Goal: Task Accomplishment & Management: Use online tool/utility

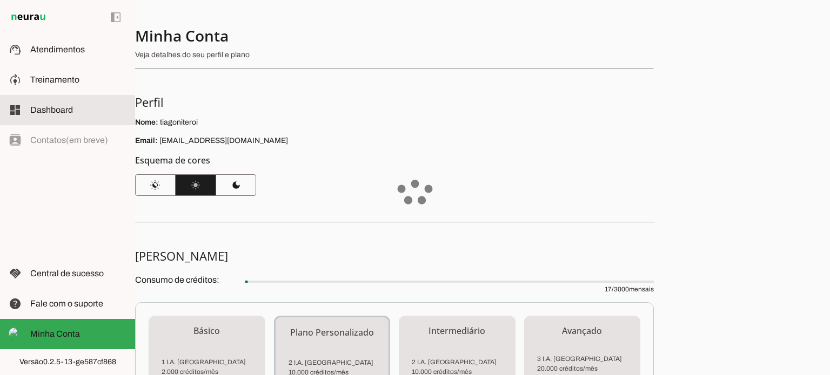
click at [69, 73] on slot at bounding box center [78, 79] width 96 height 13
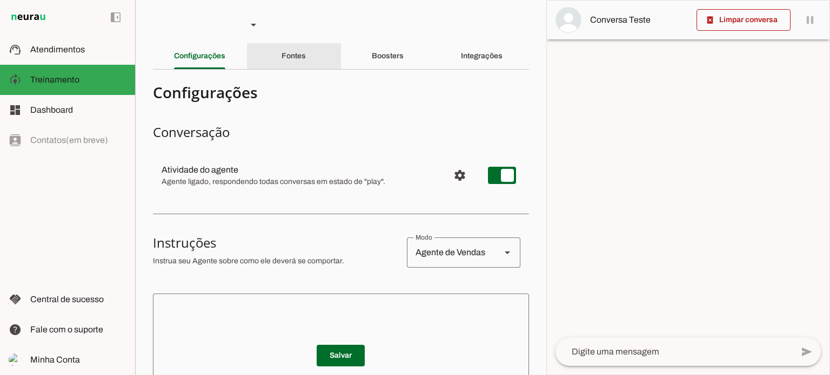
click at [306, 62] on div "Fontes" at bounding box center [293, 56] width 24 height 26
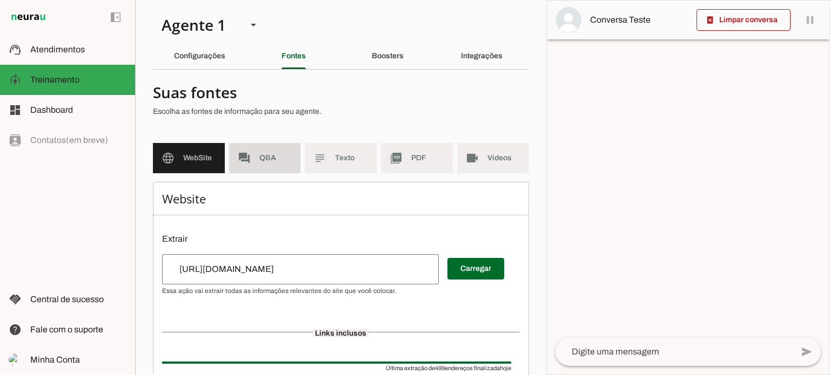
click at [275, 160] on span "Q&A" at bounding box center [275, 158] width 33 height 11
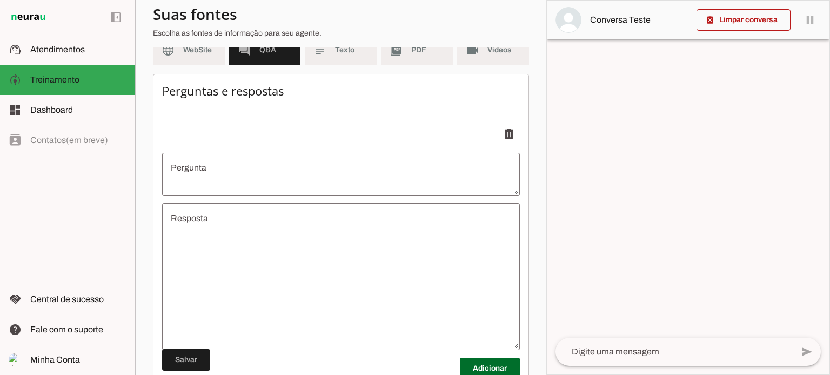
scroll to position [162, 0]
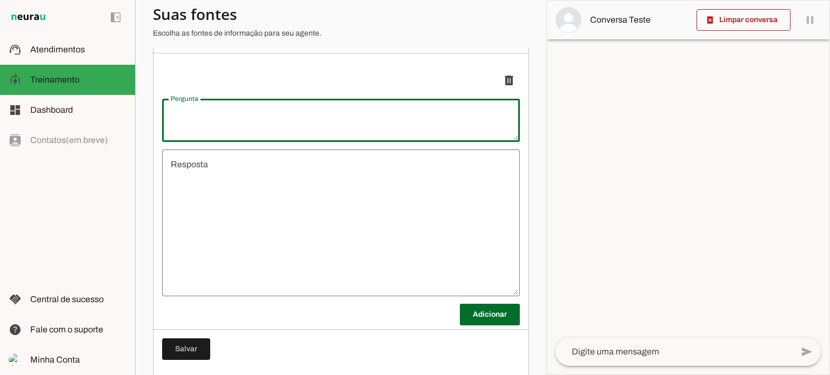
click at [242, 125] on textarea "Pergunta" at bounding box center [341, 120] width 358 height 26
click at [234, 172] on textarea "Resposta" at bounding box center [341, 223] width 358 height 130
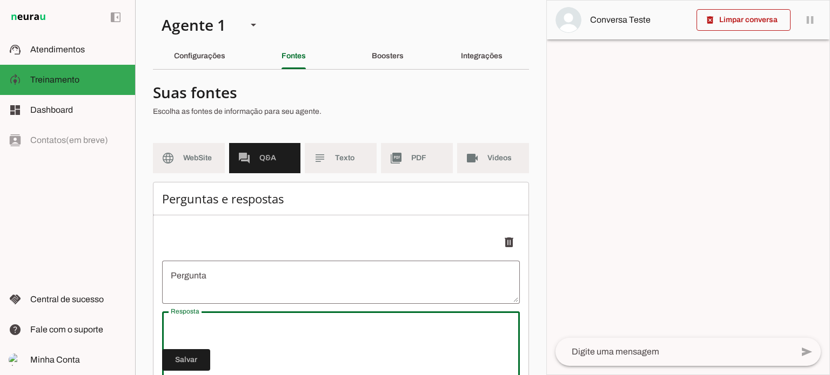
scroll to position [54, 0]
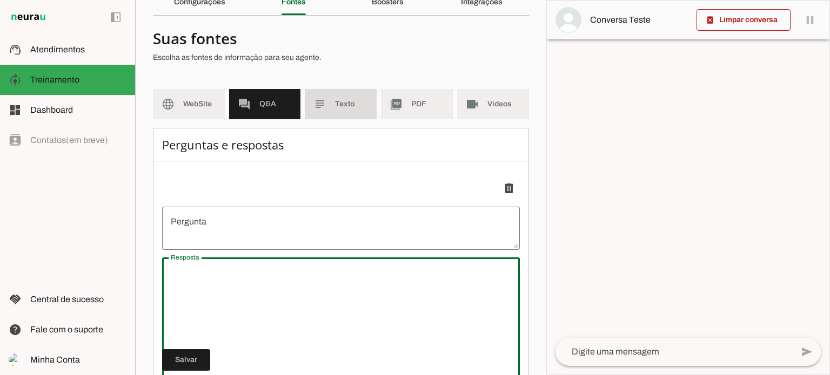
click at [349, 106] on span "Texto" at bounding box center [351, 104] width 33 height 11
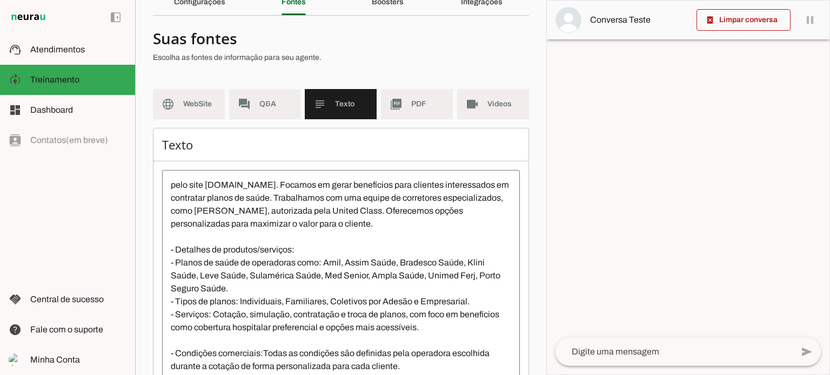
scroll to position [120, 0]
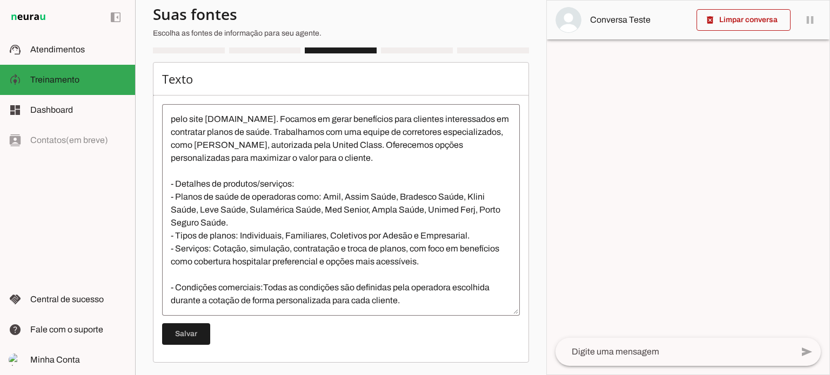
click at [270, 274] on textarea "Somos uma corretora de planos de saúde com mais de 10 anos no mercado, acessíve…" at bounding box center [341, 210] width 358 height 194
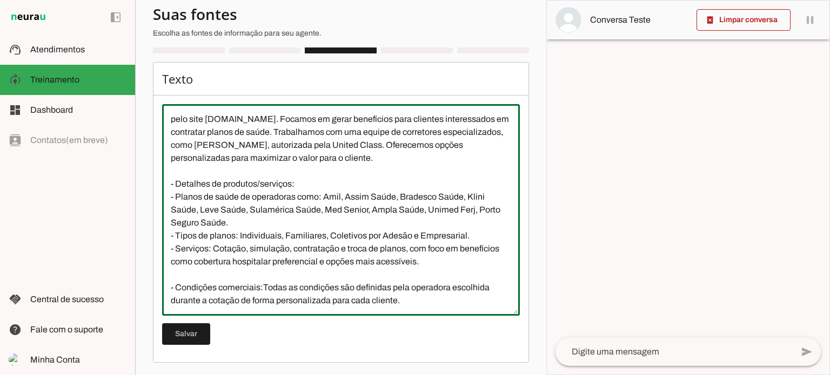
click at [268, 272] on textarea "Somos uma corretora de planos de saúde com mais de 10 anos no mercado, acessíve…" at bounding box center [341, 210] width 358 height 194
click at [264, 273] on textarea "Somos uma corretora de planos de saúde com mais de 10 anos no mercado, acessíve…" at bounding box center [341, 210] width 358 height 194
click at [262, 274] on textarea "Somos uma corretora de planos de saúde com mais de 10 anos no mercado, acessíve…" at bounding box center [341, 210] width 358 height 194
click at [346, 247] on textarea "Somos uma corretora de planos de saúde com mais de 10 anos no mercado, acessíve…" at bounding box center [341, 210] width 358 height 194
type textarea "Somos uma corretora de planos de saúde com mais de 10 anos no mercado, acessíve…"
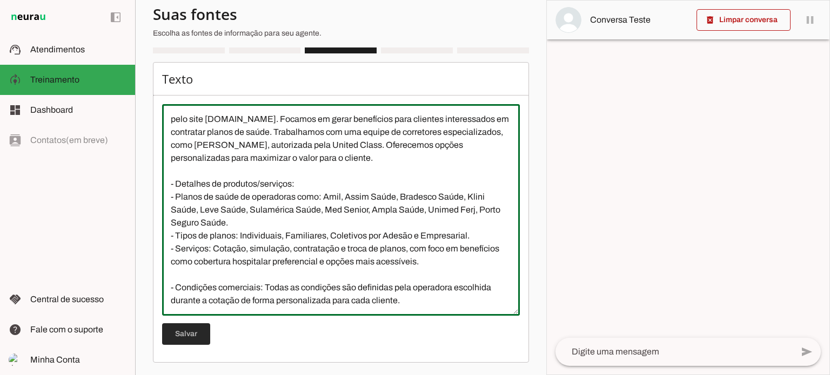
type md-outlined-text-field "Somos uma corretora de planos de saúde com mais de 10 anos no mercado, acessíve…"
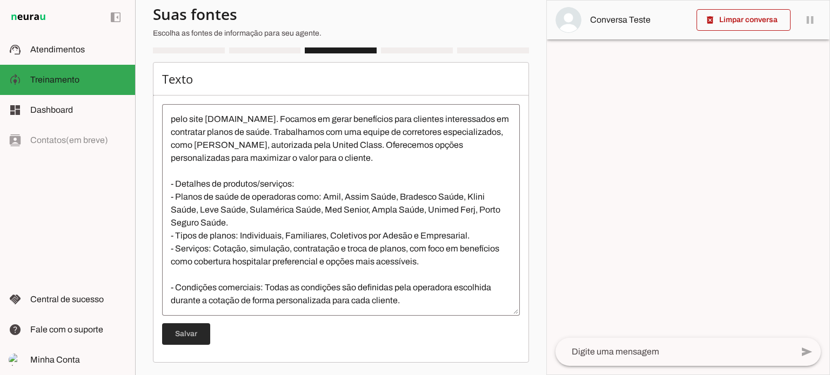
click at [197, 340] on span at bounding box center [186, 334] width 48 height 26
click at [0, 0] on slot "picture_as_pdf" at bounding box center [0, 0] width 0 height 0
click at [489, 44] on span "Videos" at bounding box center [503, 38] width 33 height 11
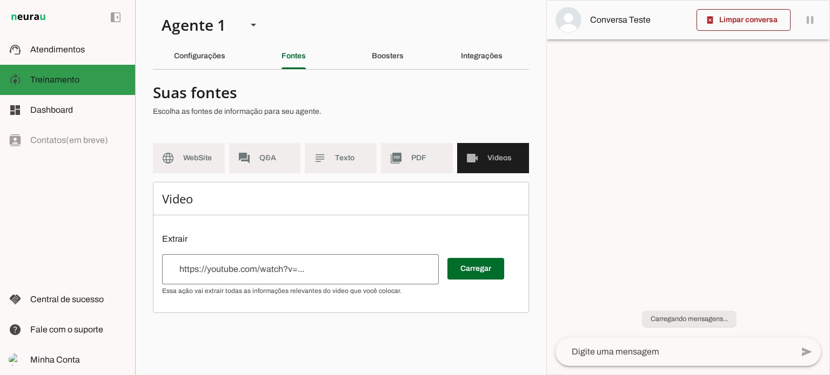
click at [80, 77] on slot at bounding box center [78, 79] width 96 height 13
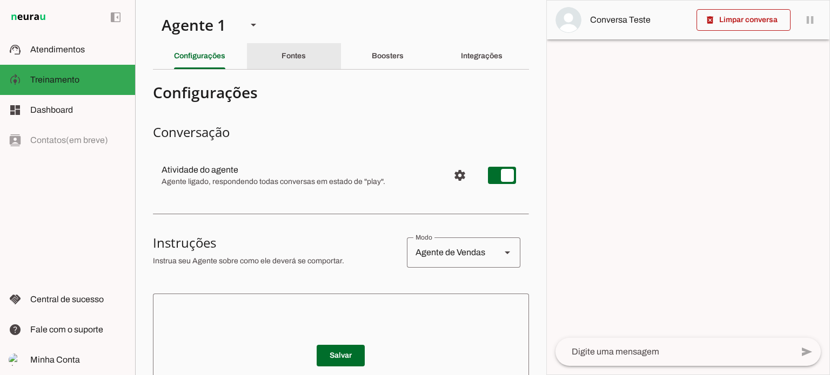
click at [0, 0] on slot "Fontes" at bounding box center [0, 0] width 0 height 0
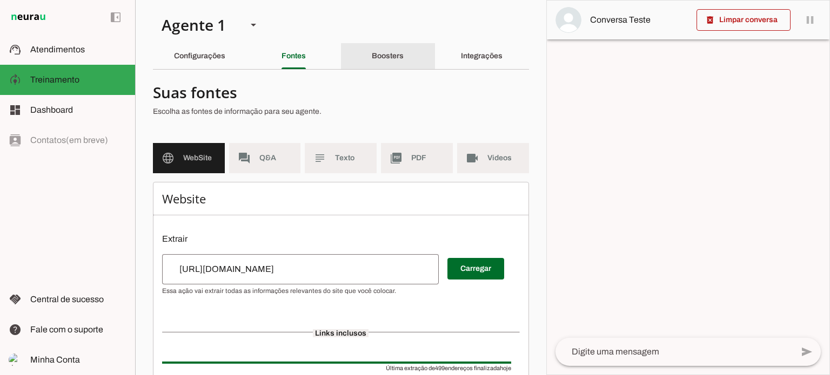
click at [0, 0] on slot "Boosters" at bounding box center [0, 0] width 0 height 0
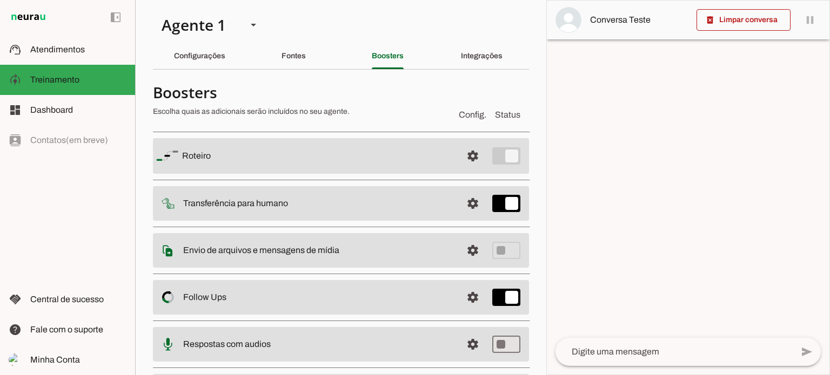
scroll to position [108, 0]
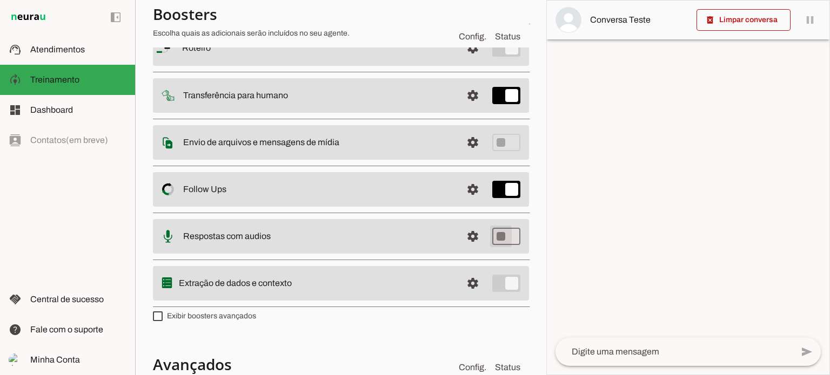
type md-switch "on"
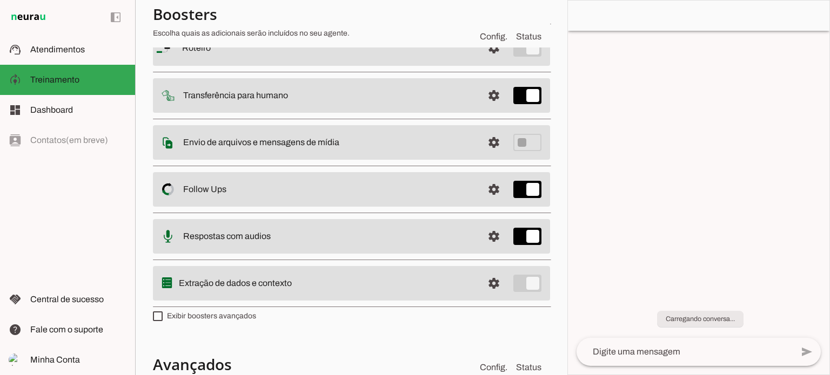
click at [348, 55] on slot at bounding box center [328, 48] width 292 height 13
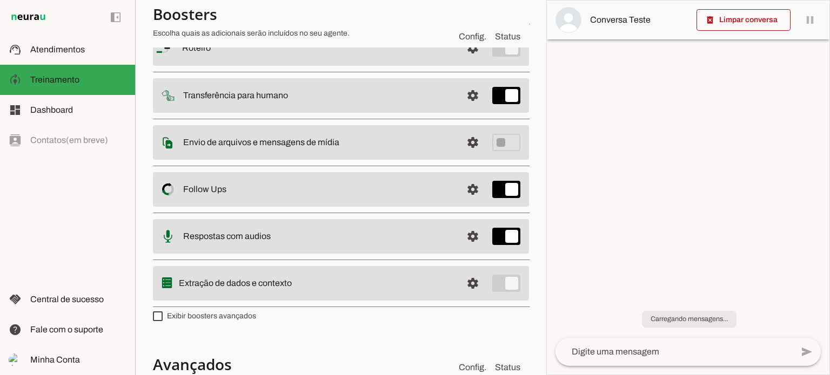
click at [0, 0] on slot "Respostas com audios" at bounding box center [0, 0] width 0 height 0
click at [462, 61] on span at bounding box center [473, 48] width 26 height 26
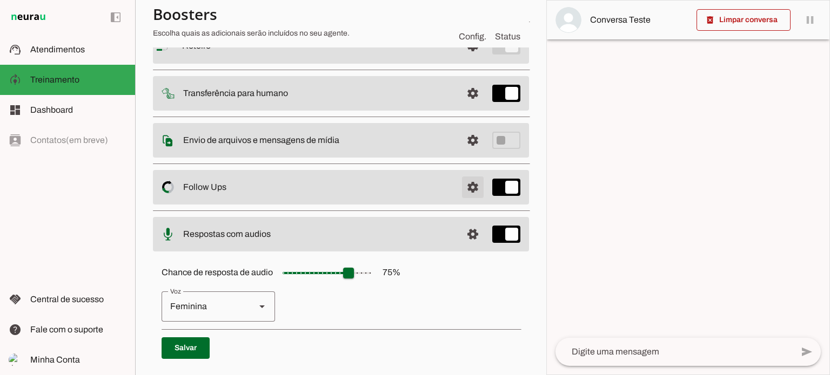
click at [463, 59] on span at bounding box center [473, 46] width 26 height 26
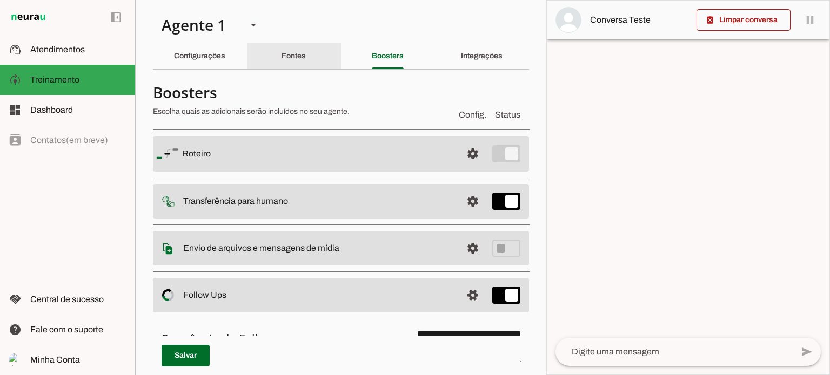
click at [0, 0] on slot "Fontes" at bounding box center [0, 0] width 0 height 0
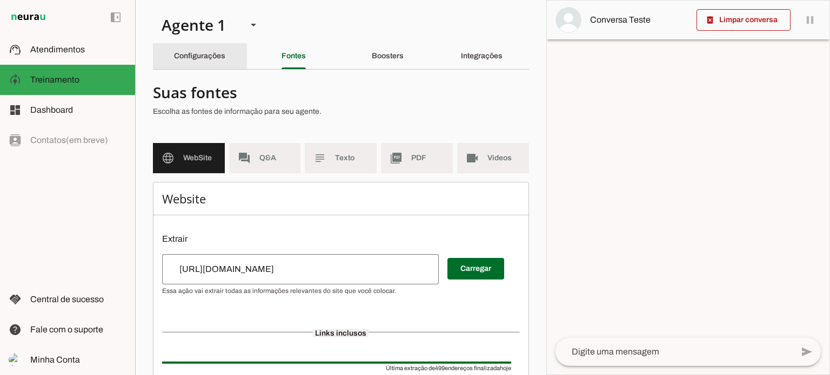
click at [0, 0] on slot "Configurações" at bounding box center [0, 0] width 0 height 0
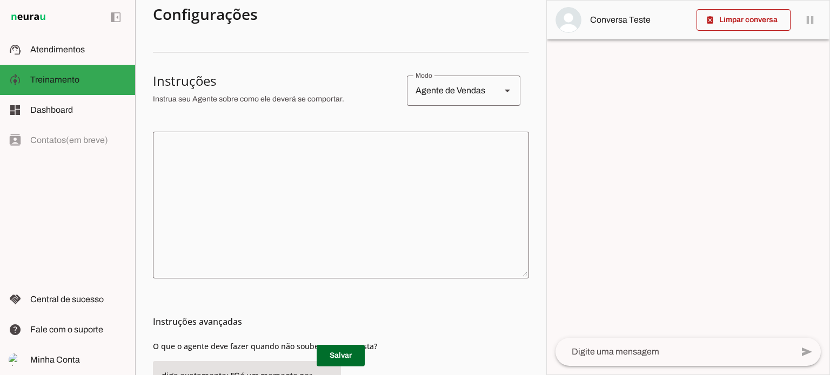
scroll to position [216, 0]
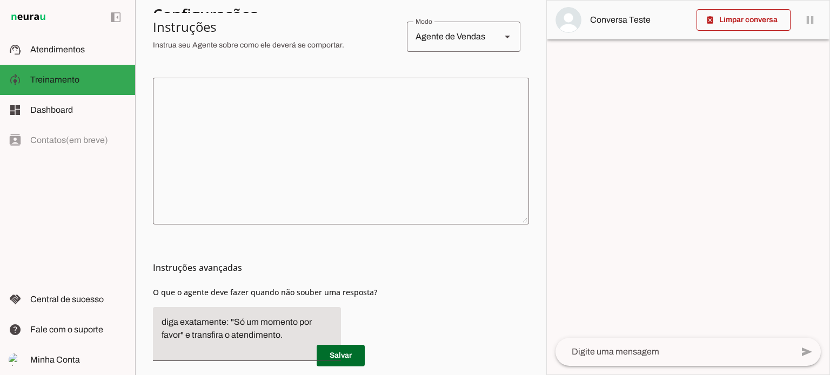
click at [373, 163] on textarea at bounding box center [341, 151] width 376 height 130
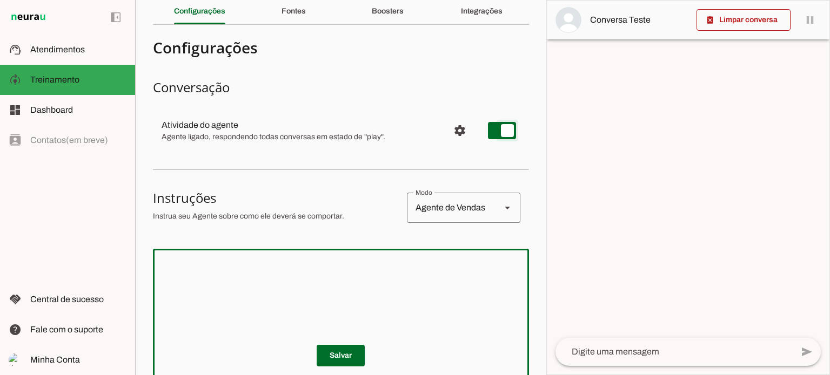
scroll to position [0, 0]
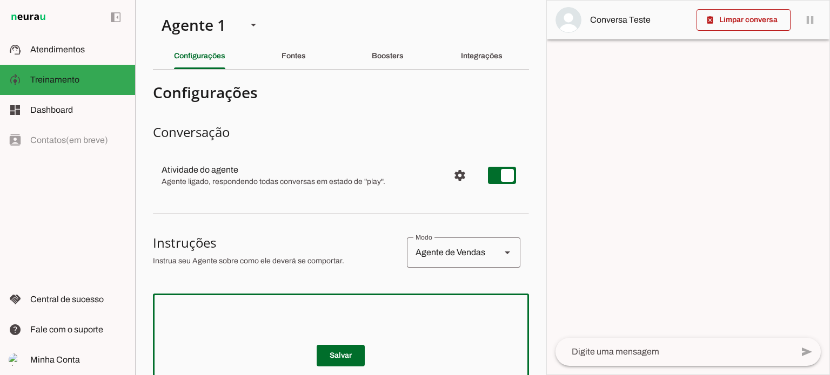
click at [708, 75] on div at bounding box center [688, 188] width 282 height 374
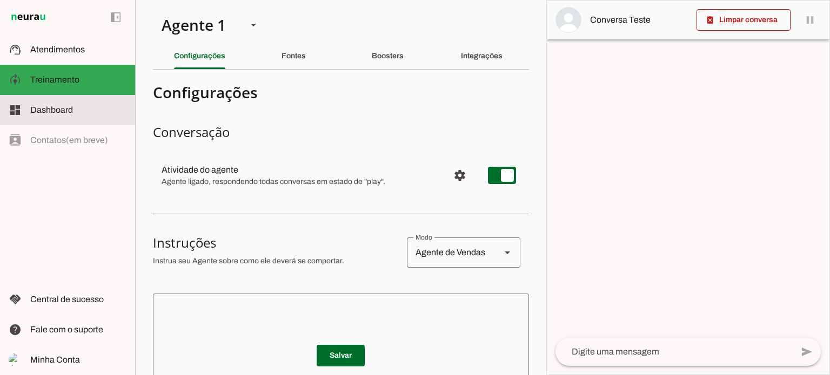
click at [63, 98] on md-item "dashboard Dashboard Dashboard" at bounding box center [67, 110] width 135 height 30
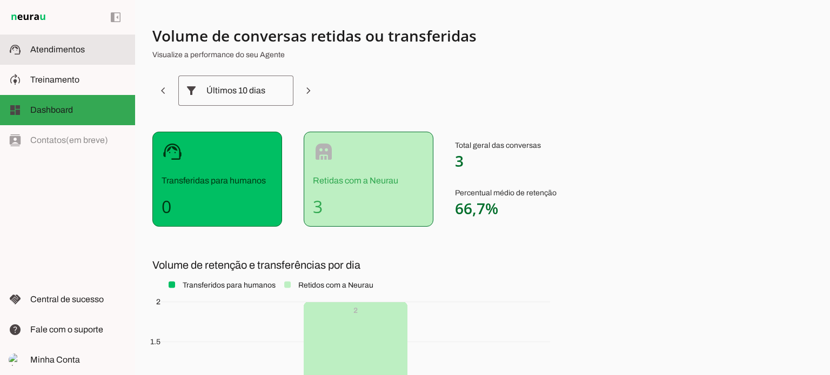
click at [77, 45] on span "Atendimentos" at bounding box center [57, 49] width 55 height 9
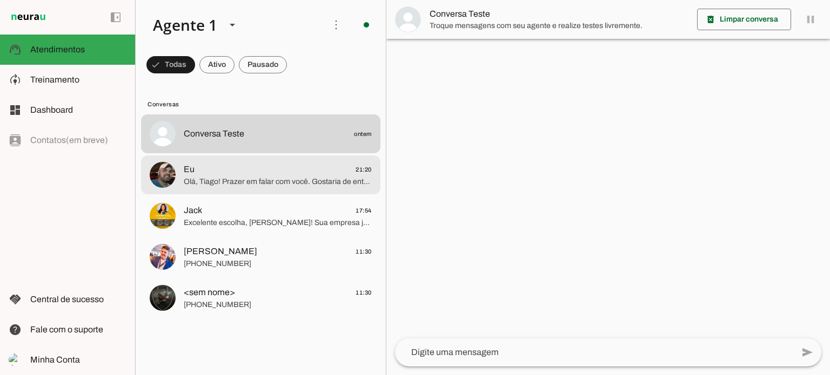
click at [337, 173] on span "Eu 21:20" at bounding box center [278, 170] width 188 height 14
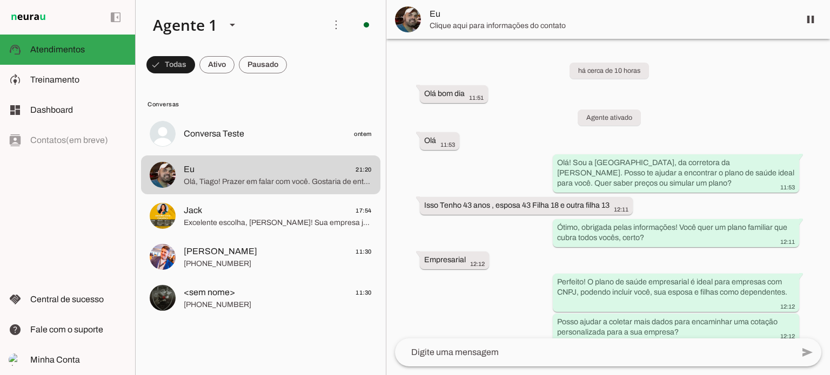
scroll to position [275, 0]
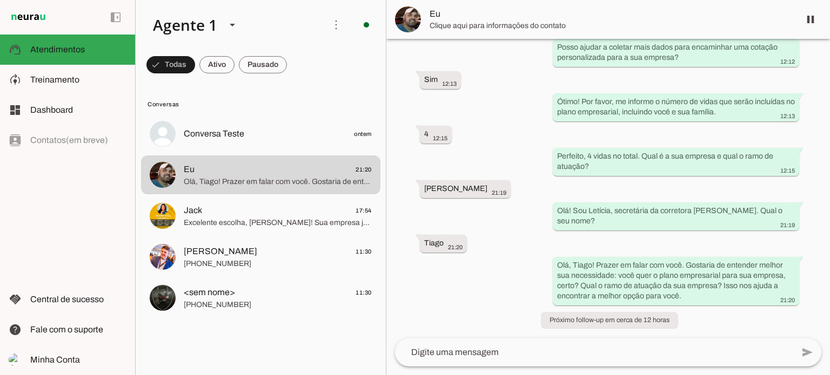
click at [449, 19] on span "Eu" at bounding box center [609, 14] width 361 height 13
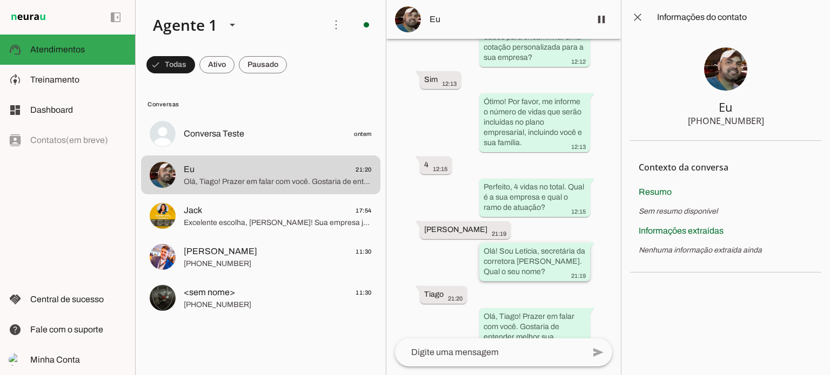
scroll to position [542, 0]
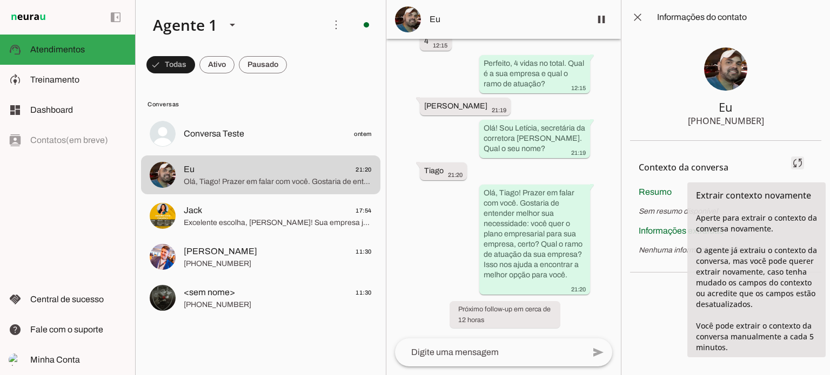
click at [793, 163] on span at bounding box center [797, 163] width 26 height 26
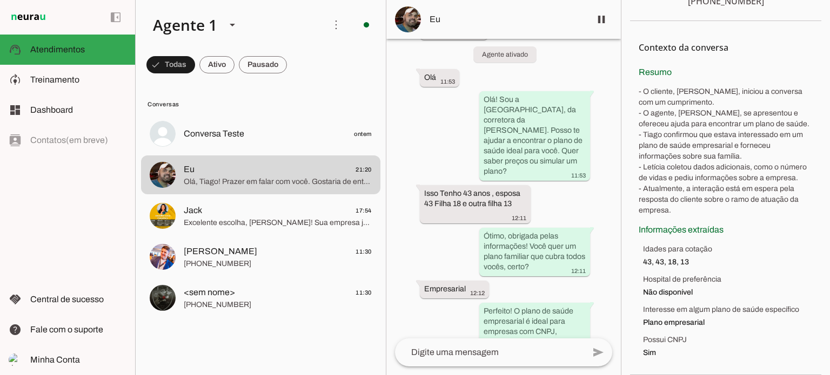
scroll to position [138, 0]
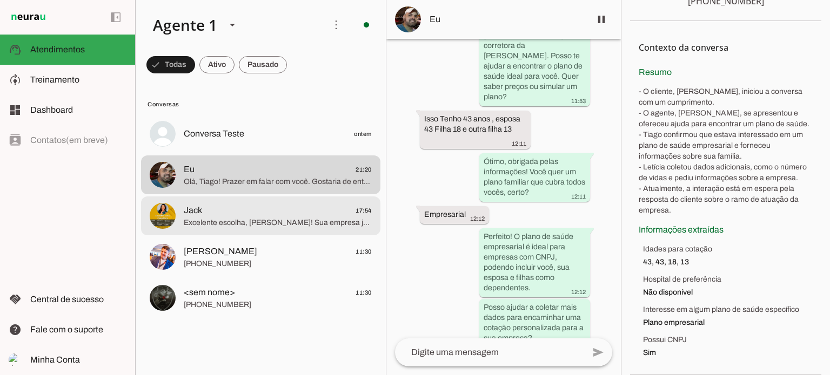
click at [280, 219] on span "Excelente escolha, [PERSON_NAME]! Sua empresa já possui quantos funcionários pa…" at bounding box center [278, 223] width 188 height 11
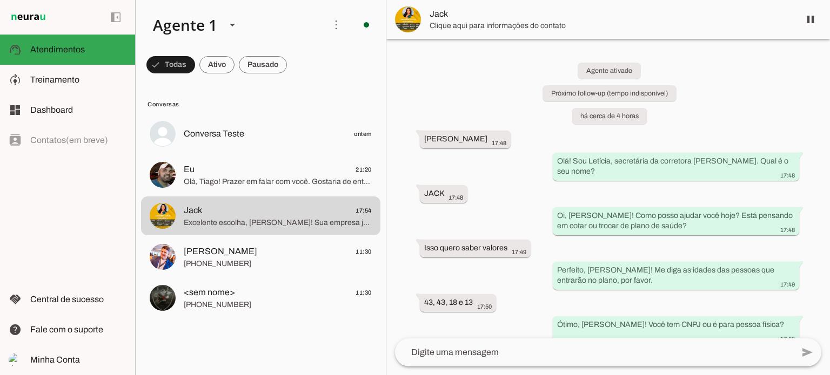
click at [443, 18] on span "Jack" at bounding box center [609, 14] width 361 height 13
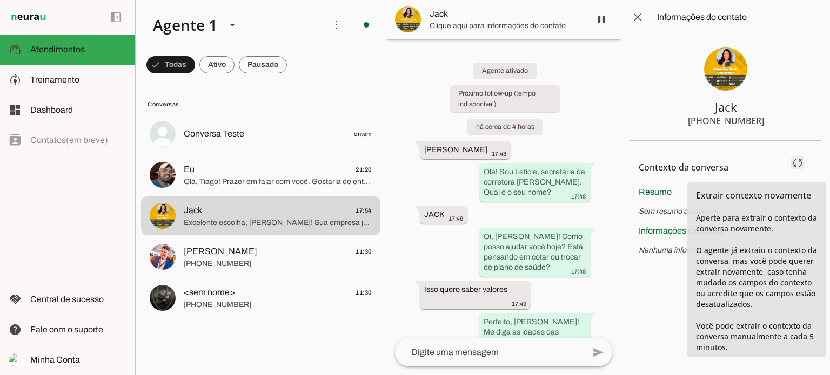
click at [803, 163] on span at bounding box center [797, 163] width 26 height 26
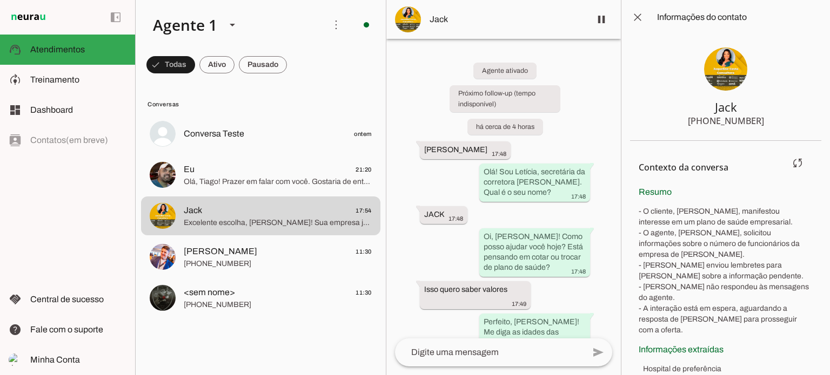
scroll to position [86, 0]
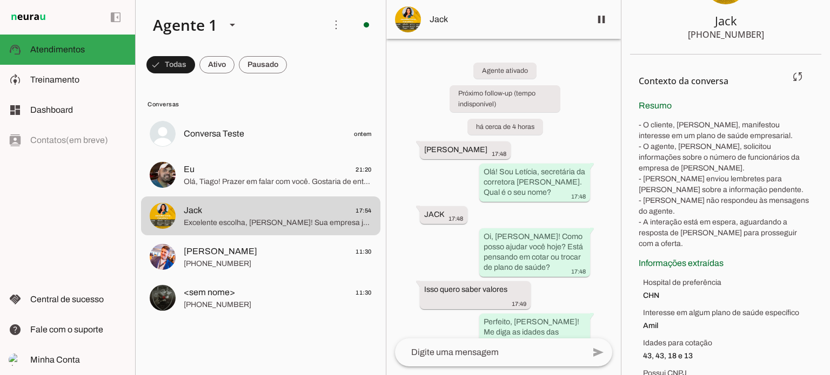
drag, startPoint x: 642, startPoint y: 231, endPoint x: 728, endPoint y: 282, distance: 100.0
click at [728, 282] on div "Informações extraídas Hospital de preferência CHN Interesse em algum plano de s…" at bounding box center [725, 324] width 174 height 135
drag, startPoint x: 725, startPoint y: 165, endPoint x: 777, endPoint y: 167, distance: 51.9
click at [777, 167] on p "- O cliente, [PERSON_NAME], manifestou interesse em um plano de saúde empresari…" at bounding box center [725, 185] width 174 height 130
click at [719, 181] on p "- O cliente, [PERSON_NAME], manifestou interesse em um plano de saúde empresari…" at bounding box center [725, 185] width 174 height 130
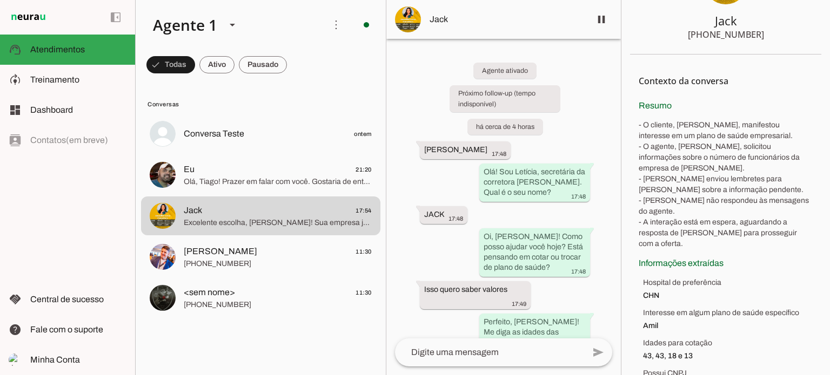
scroll to position [81, 0]
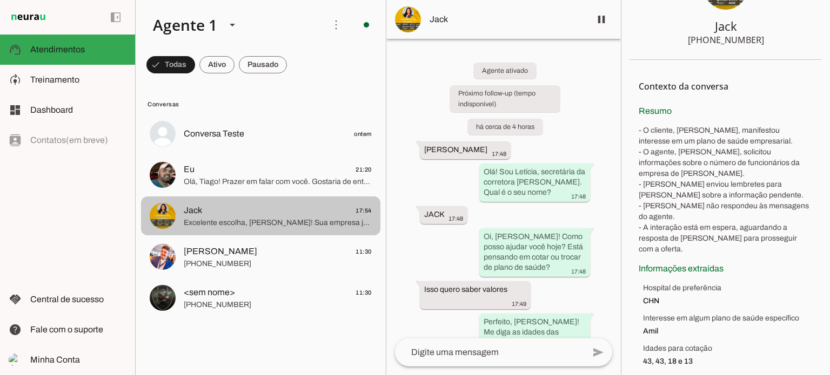
click at [255, 180] on span "Olá, Tiago! Prazer em falar com você. Gostaria de entender melhor sua necessida…" at bounding box center [278, 182] width 188 height 11
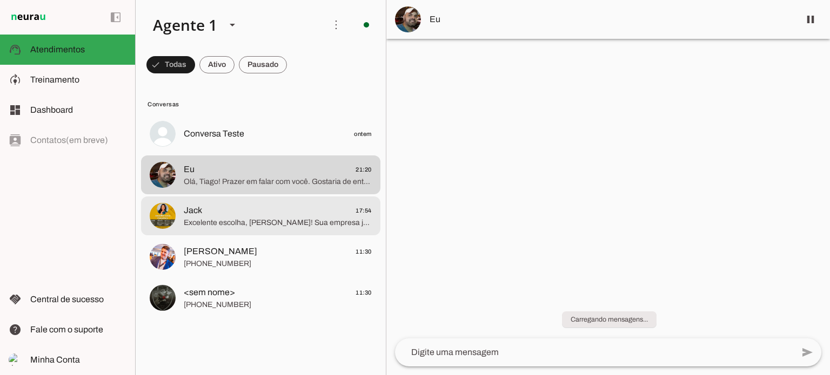
click at [253, 226] on span "Excelente escolha, [PERSON_NAME]! Sua empresa já possui quantos funcionários pa…" at bounding box center [278, 223] width 188 height 11
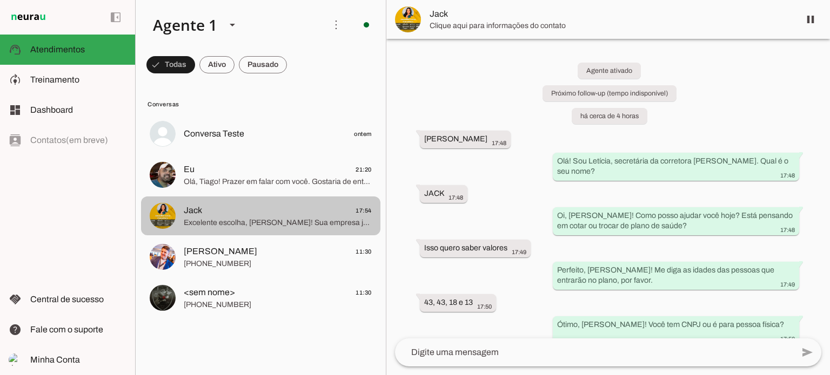
scroll to position [432, 0]
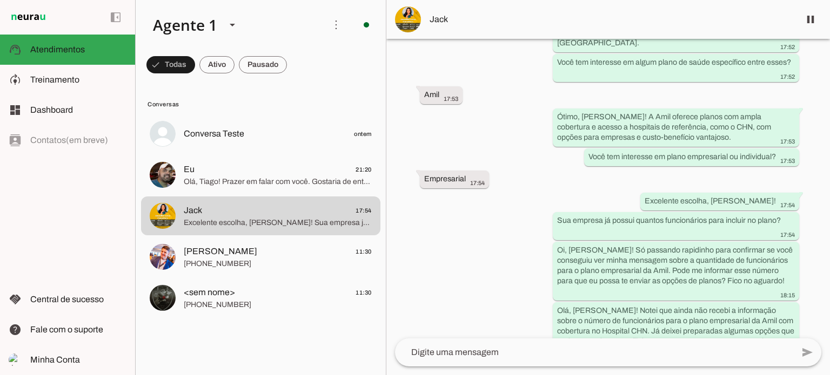
click at [404, 187] on div "Agente ativado Próximo follow-up (tempo indisponível) há cerca de 4 horas Ola 1…" at bounding box center [607, 189] width 443 height 300
drag, startPoint x: 555, startPoint y: 269, endPoint x: 663, endPoint y: 321, distance: 119.3
click at [663, 321] on div "Olá, [PERSON_NAME]! Notei que ainda não recebi a informação sobre o número de f…" at bounding box center [676, 337] width 238 height 65
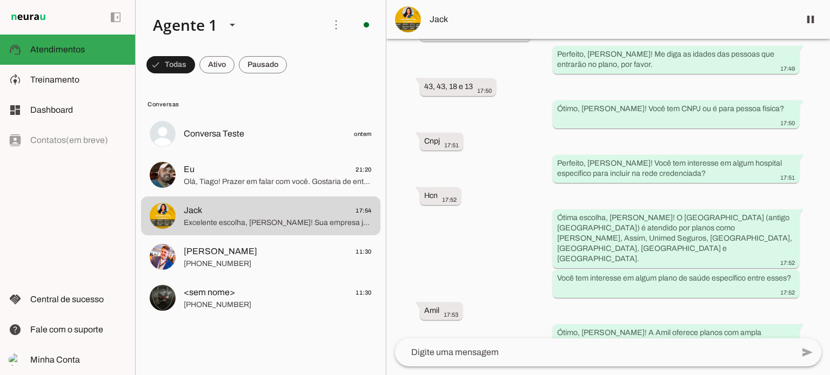
scroll to position [0, 0]
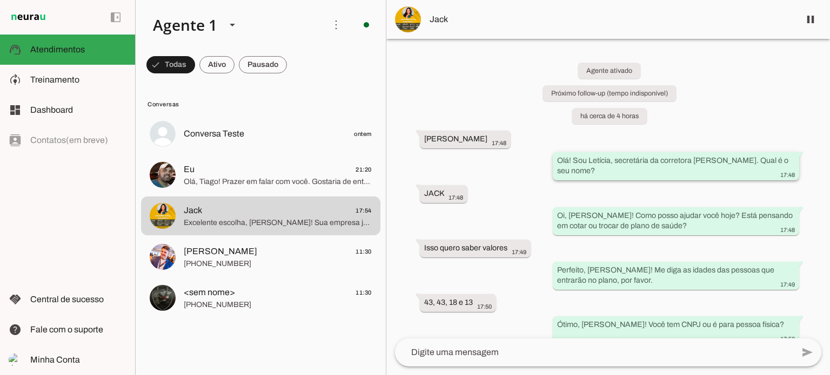
drag, startPoint x: 612, startPoint y: 160, endPoint x: 621, endPoint y: 162, distance: 9.4
click at [0, 0] on slot "Olá! Sou Letícia, secretária da corretora [PERSON_NAME]. Qual é o seu nome?" at bounding box center [0, 0] width 0 height 0
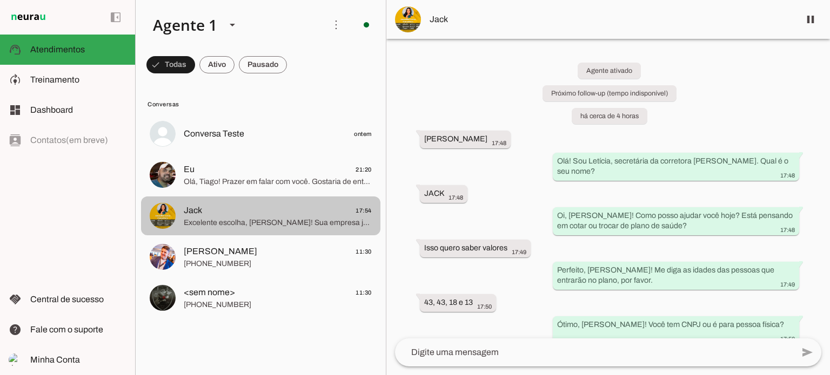
click at [218, 222] on span "Excelente escolha, [PERSON_NAME]! Sua empresa já possui quantos funcionários pa…" at bounding box center [278, 223] width 188 height 11
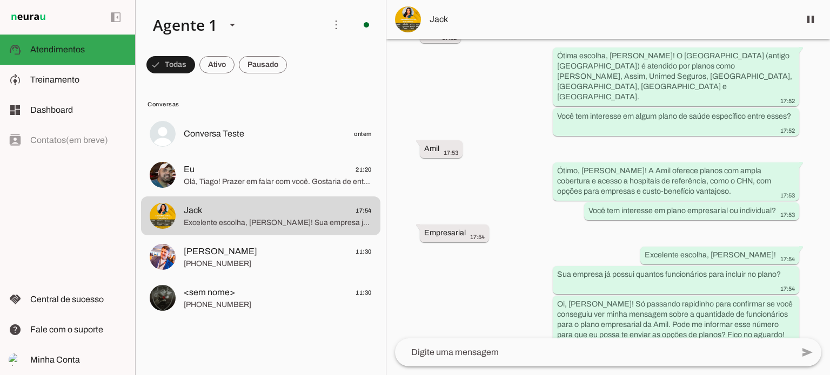
scroll to position [432, 0]
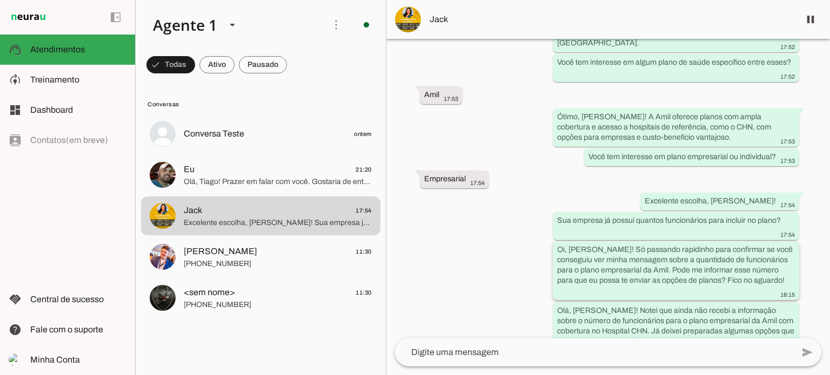
drag, startPoint x: 608, startPoint y: 218, endPoint x: 681, endPoint y: 241, distance: 77.0
click at [0, 0] on slot "Oi, [PERSON_NAME]! Só passando rapidinho para confirmar se você conseguiu ver m…" at bounding box center [0, 0] width 0 height 0
drag, startPoint x: 713, startPoint y: 246, endPoint x: 728, endPoint y: 246, distance: 14.6
click at [0, 0] on slot "Oi, [PERSON_NAME]! Só passando rapidinho para confirmar se você conseguiu ver m…" at bounding box center [0, 0] width 0 height 0
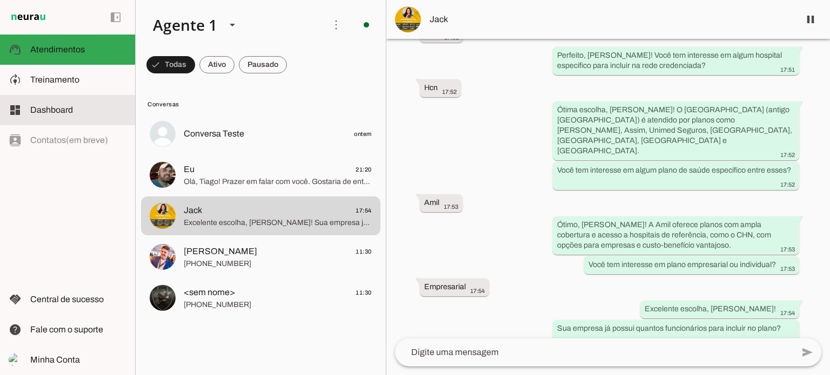
click at [69, 86] on slot at bounding box center [78, 79] width 96 height 13
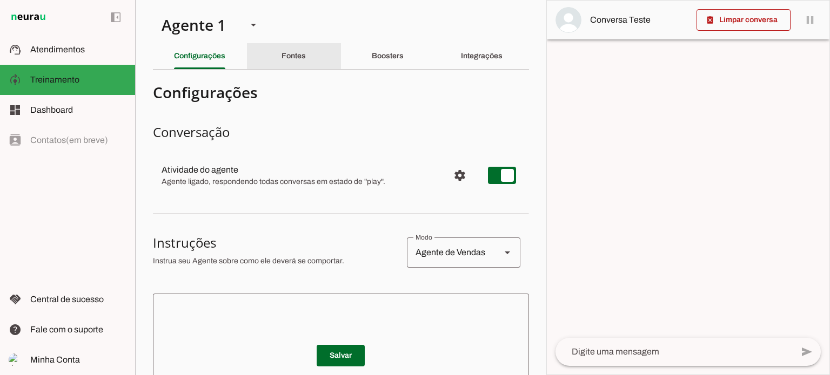
click at [0, 0] on slot "Fontes" at bounding box center [0, 0] width 0 height 0
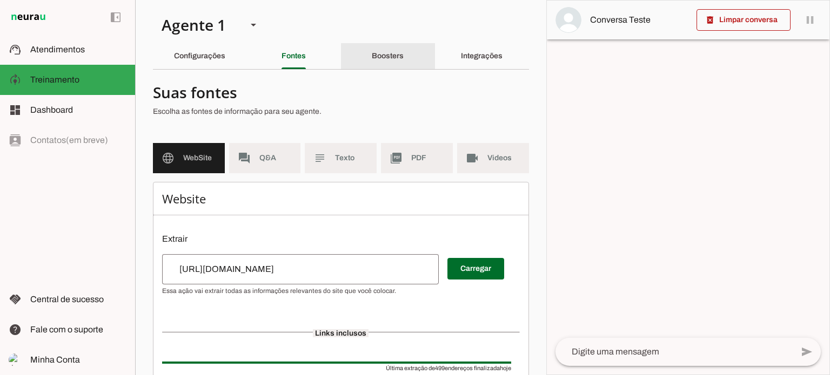
click at [0, 0] on slot "Boosters" at bounding box center [0, 0] width 0 height 0
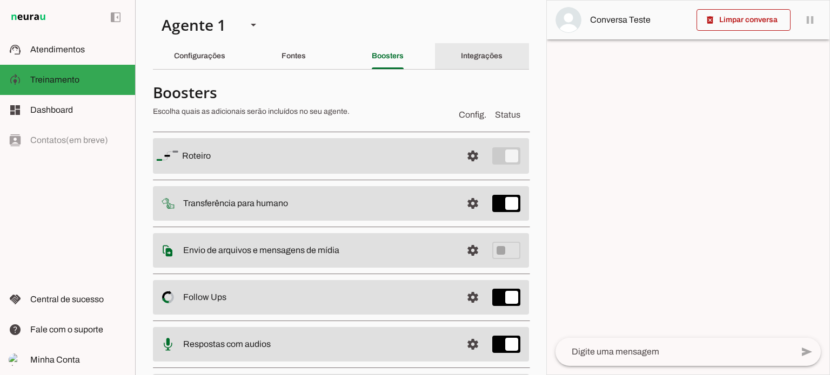
click at [474, 61] on div "Integrações" at bounding box center [482, 56] width 42 height 26
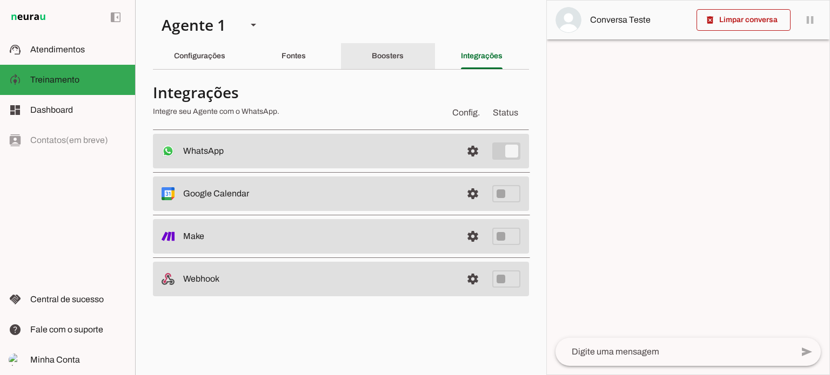
click at [401, 62] on div "Boosters" at bounding box center [388, 56] width 32 height 26
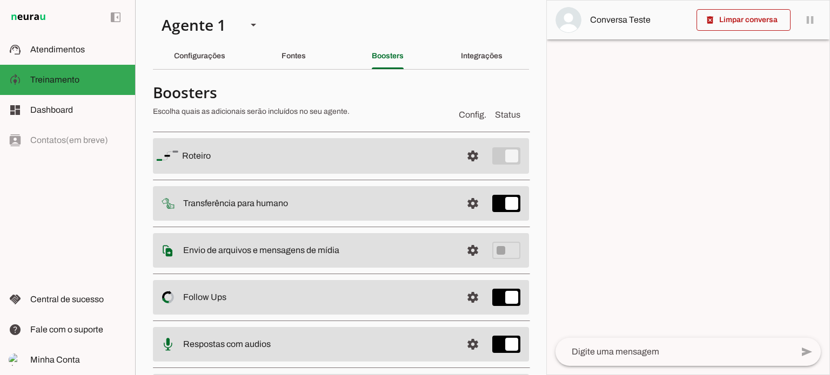
scroll to position [108, 0]
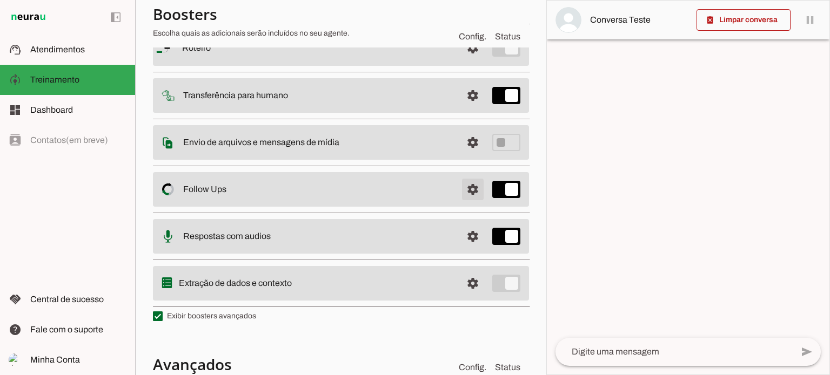
click at [463, 61] on span at bounding box center [473, 48] width 26 height 26
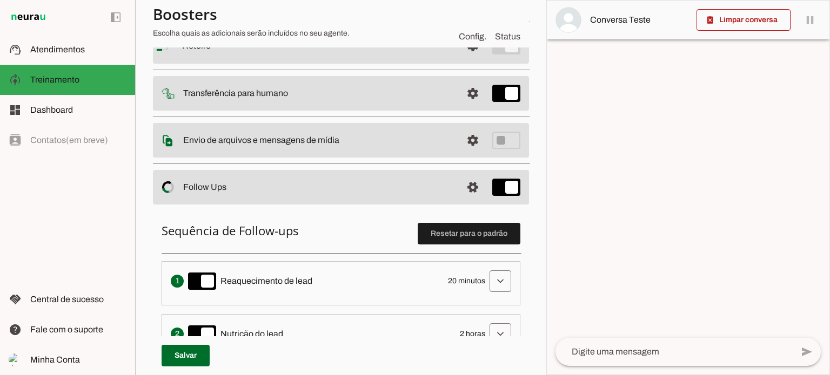
scroll to position [216, 0]
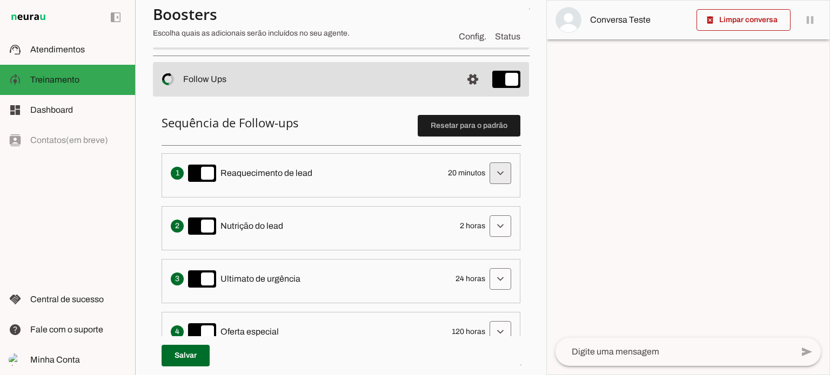
click at [492, 175] on span at bounding box center [500, 173] width 26 height 26
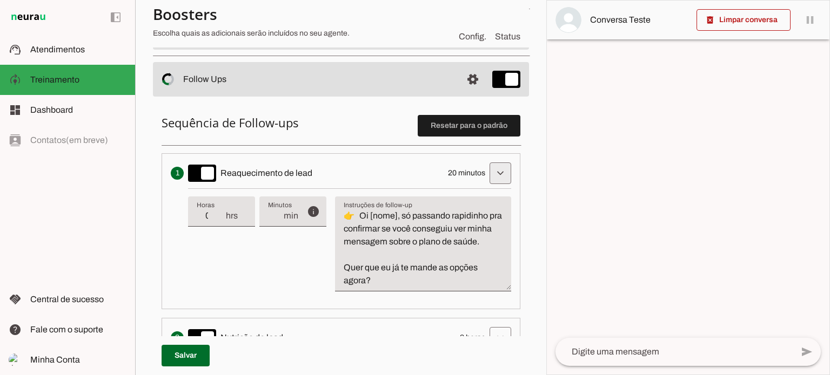
click at [493, 172] on span at bounding box center [500, 173] width 26 height 26
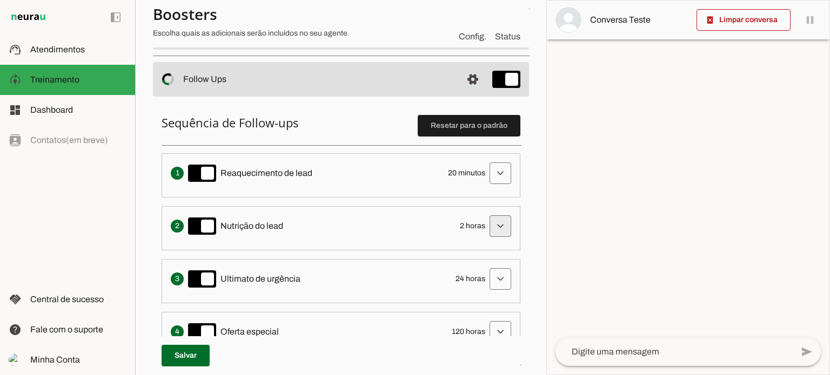
click at [493, 186] on span at bounding box center [500, 173] width 26 height 26
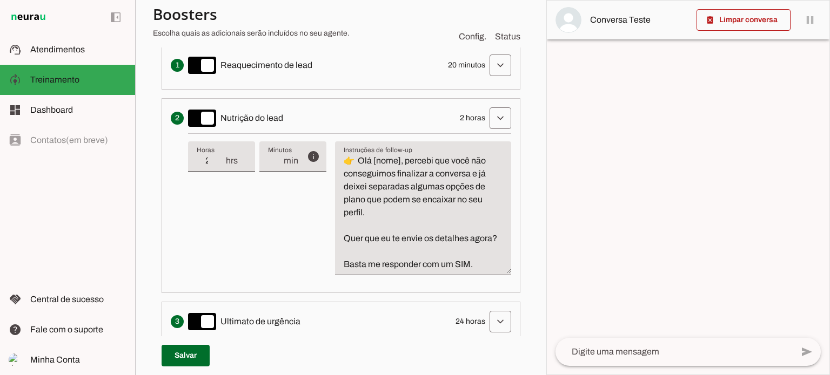
scroll to position [270, 0]
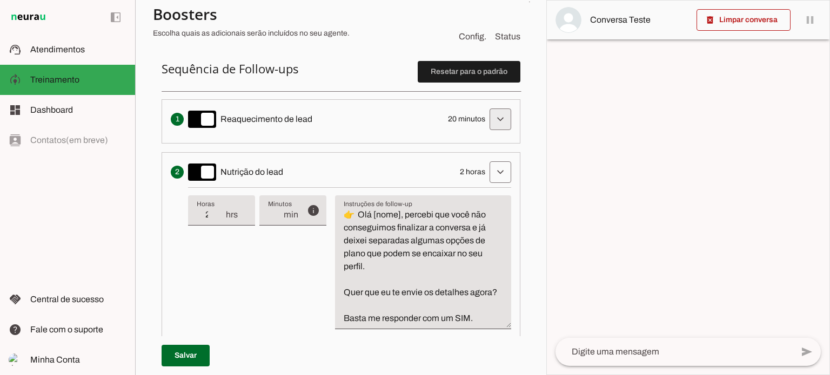
click at [493, 124] on span at bounding box center [500, 119] width 26 height 26
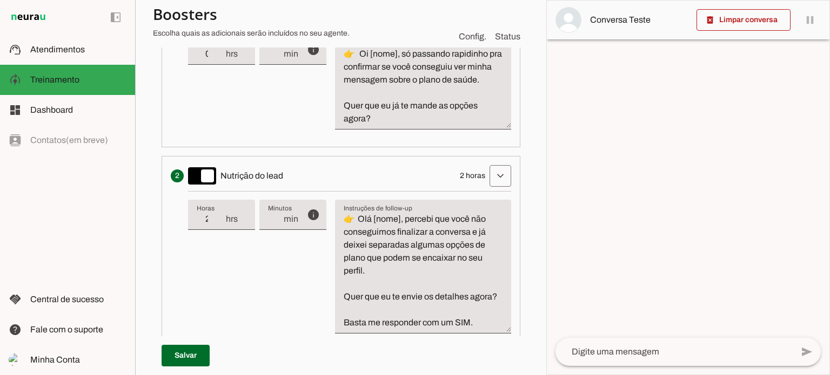
scroll to position [540, 0]
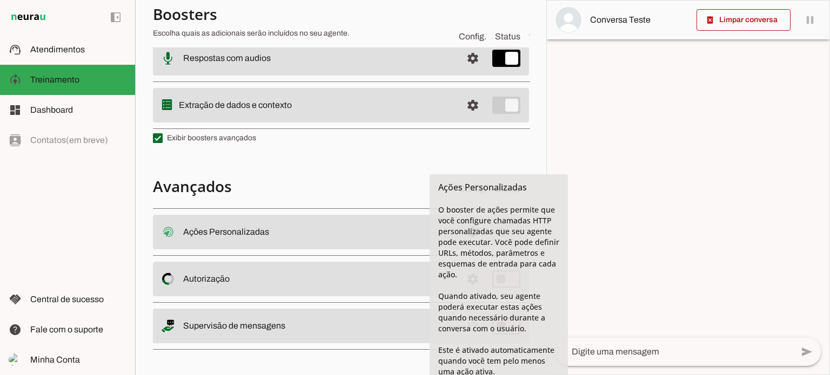
scroll to position [782, 0]
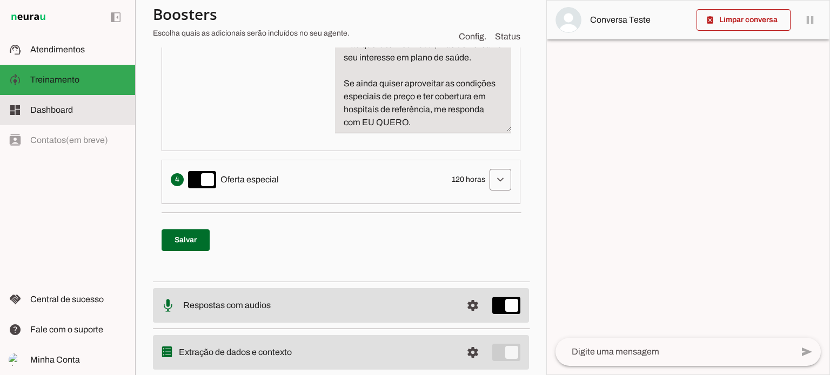
click at [58, 112] on span "Dashboard" at bounding box center [51, 109] width 43 height 9
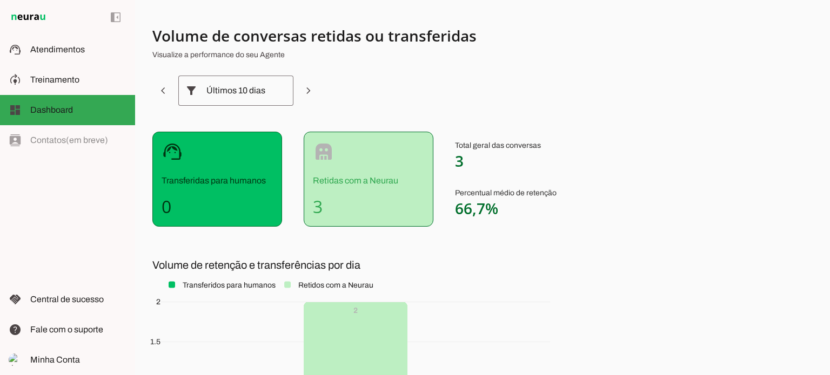
click at [253, 99] on div "Últimos 10 dias" at bounding box center [235, 91] width 59 height 30
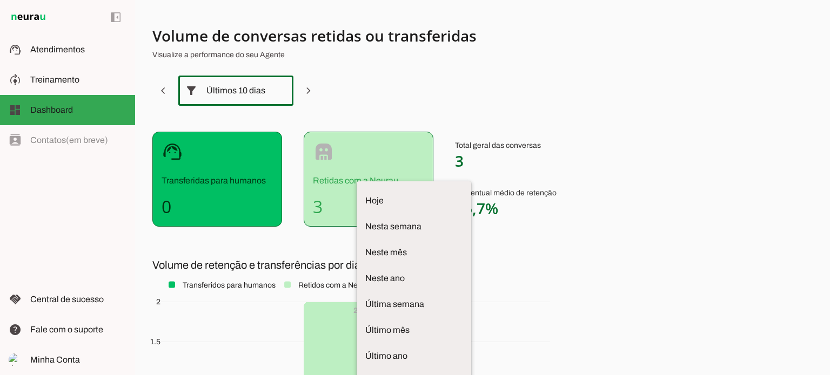
scroll to position [19, 0]
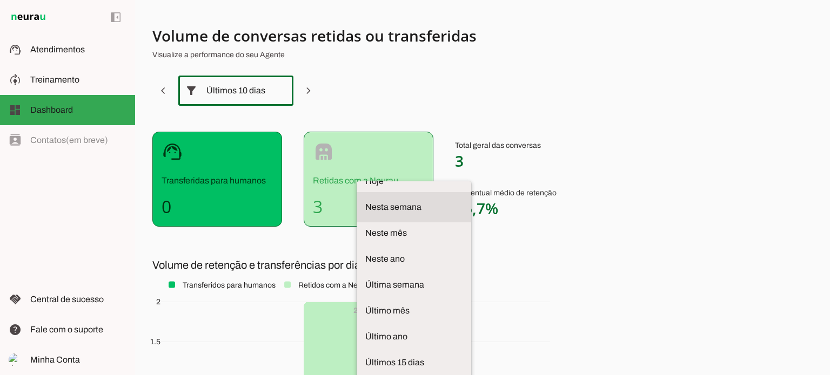
click at [356, 166] on md-item "Nesta semana" at bounding box center [413, 181] width 115 height 30
type md-outlined-select "week"
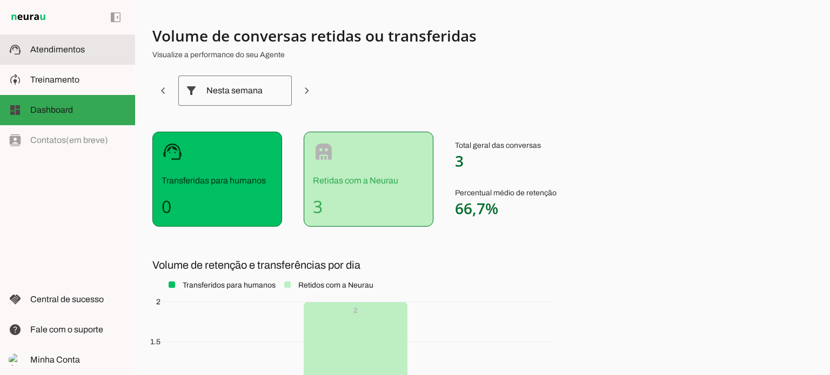
click at [93, 53] on slot at bounding box center [78, 49] width 96 height 13
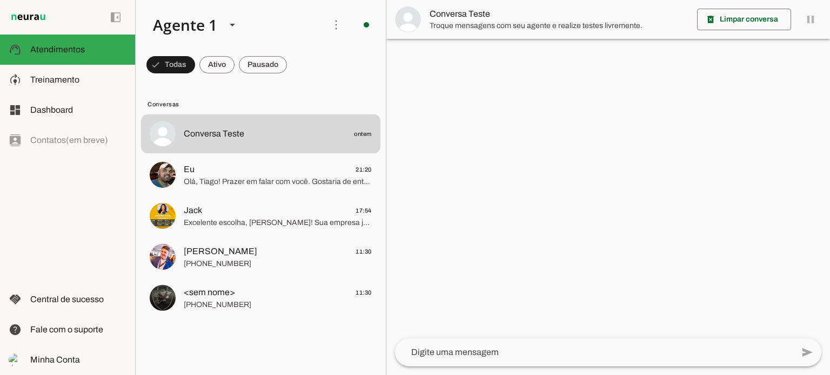
click at [73, 138] on div "left_panel_open left_panel_close" at bounding box center [67, 187] width 135 height 375
click at [43, 140] on div "left_panel_open left_panel_close" at bounding box center [67, 187] width 135 height 375
click at [95, 300] on span "Central de sucesso" at bounding box center [66, 299] width 73 height 9
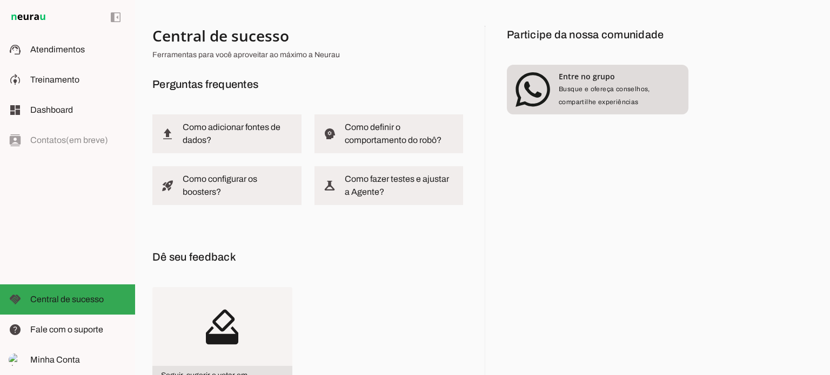
click at [593, 91] on span "Busque e ofereça conselhos, compartilhe experiências" at bounding box center [604, 95] width 91 height 21
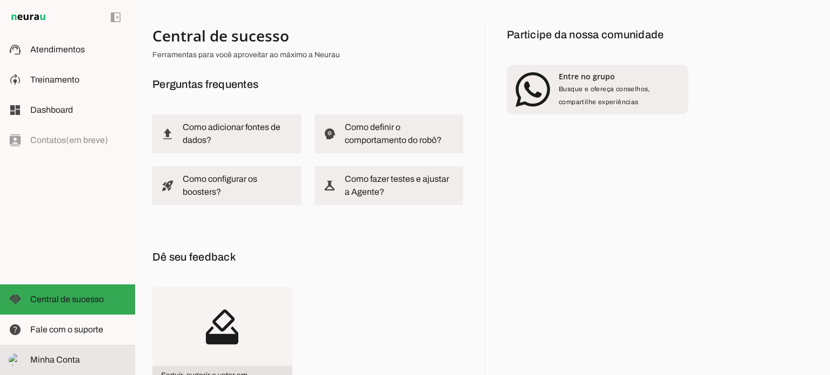
click at [60, 361] on span "Minha Conta" at bounding box center [55, 359] width 50 height 9
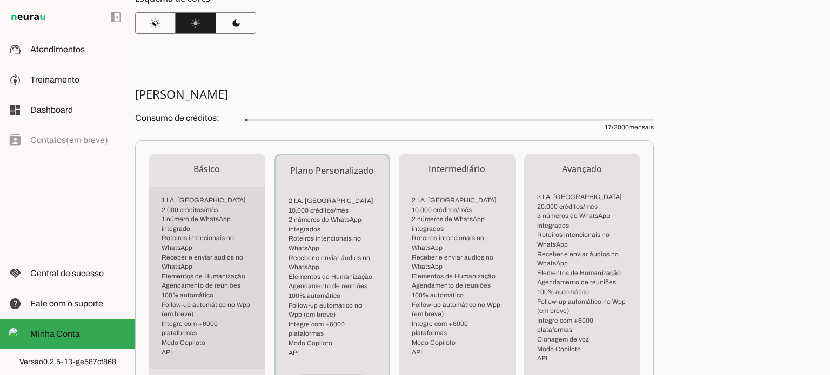
scroll to position [270, 0]
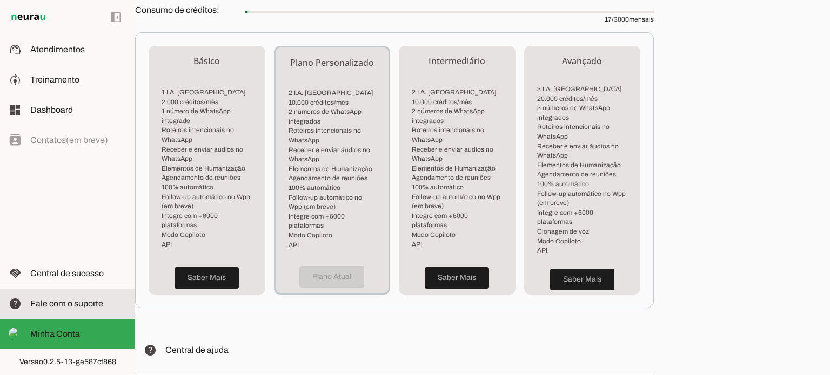
click at [84, 304] on span "Fale com o suporte" at bounding box center [66, 303] width 73 height 9
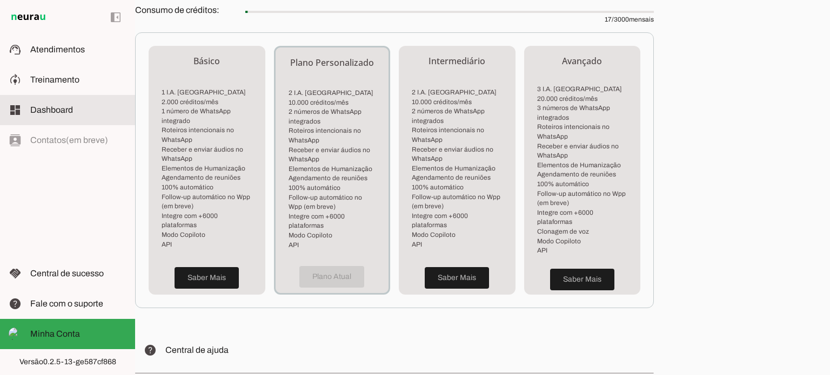
click at [52, 107] on span "Dashboard" at bounding box center [51, 109] width 43 height 9
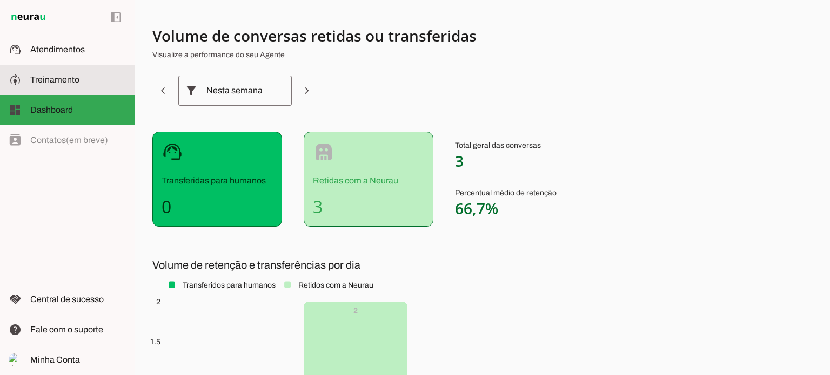
click at [57, 86] on slot at bounding box center [78, 79] width 96 height 13
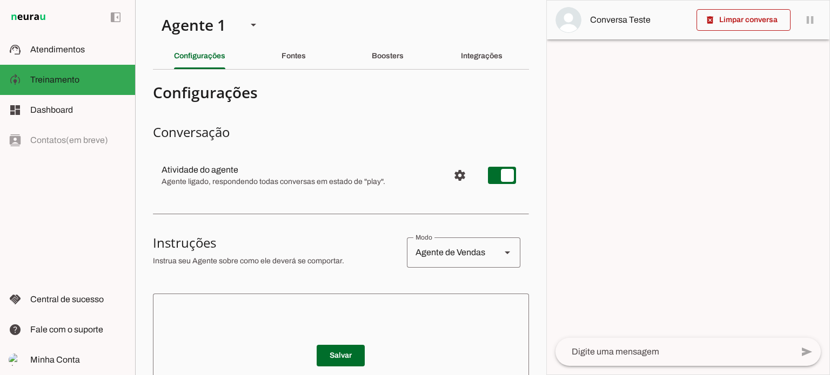
click at [41, 21] on img at bounding box center [28, 17] width 39 height 13
click at [46, 55] on slot at bounding box center [78, 49] width 96 height 13
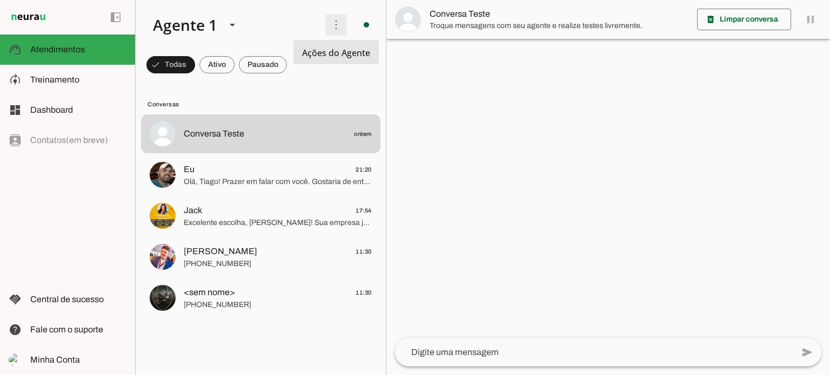
click at [339, 28] on span at bounding box center [336, 25] width 26 height 26
click at [32, 15] on img at bounding box center [28, 17] width 39 height 13
click at [110, 16] on span at bounding box center [116, 17] width 26 height 26
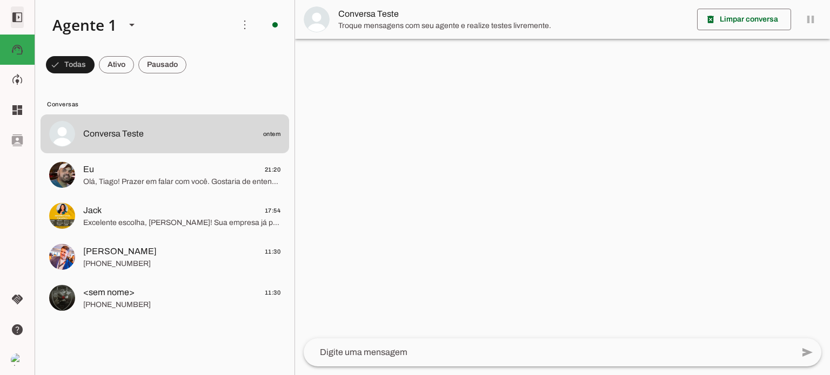
click at [23, 21] on span at bounding box center [17, 17] width 26 height 26
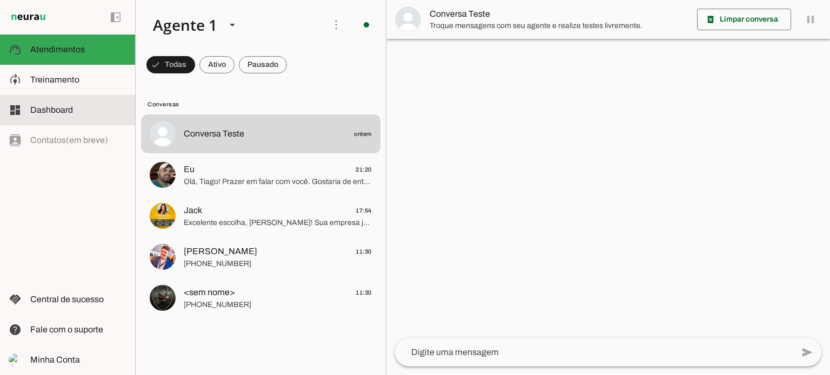
click at [49, 110] on span "Dashboard" at bounding box center [51, 109] width 43 height 9
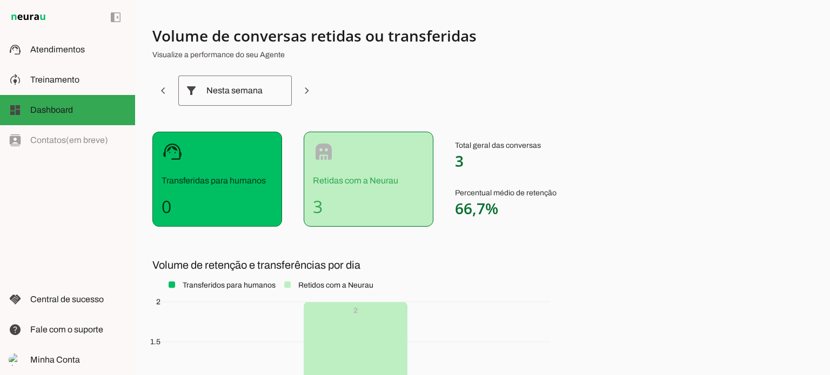
scroll to position [189, 0]
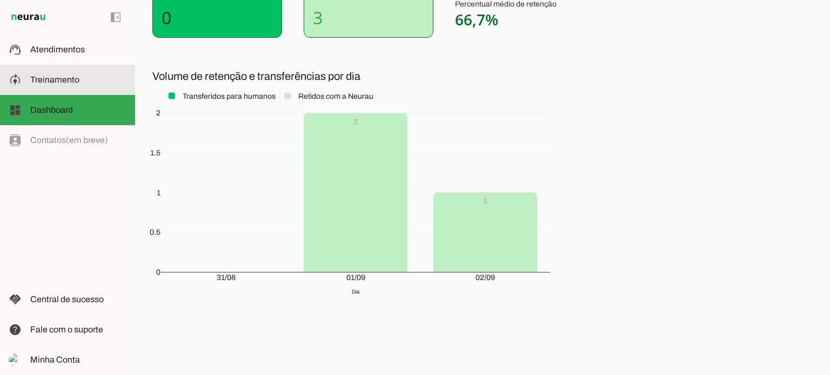
click at [64, 76] on span "Treinamento" at bounding box center [54, 79] width 49 height 9
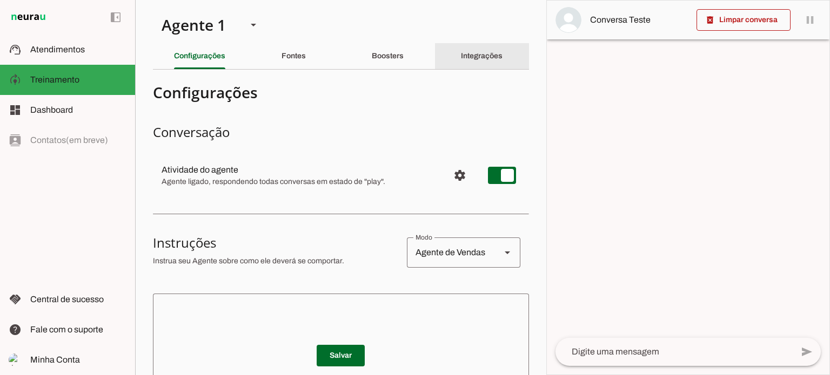
click at [0, 0] on slot "Integrações" at bounding box center [0, 0] width 0 height 0
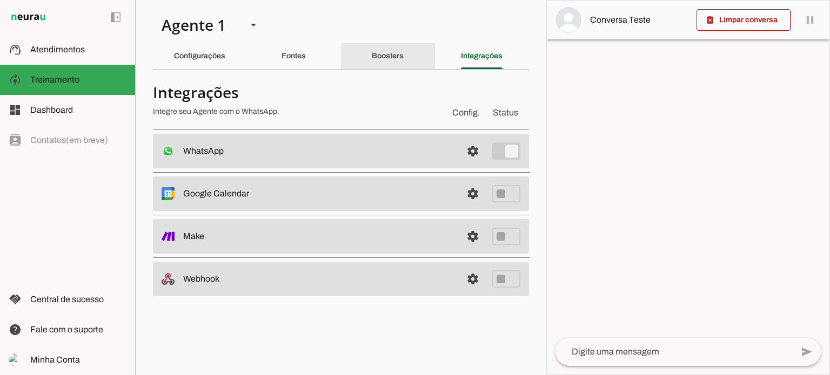
click at [395, 61] on div "Boosters" at bounding box center [388, 56] width 32 height 26
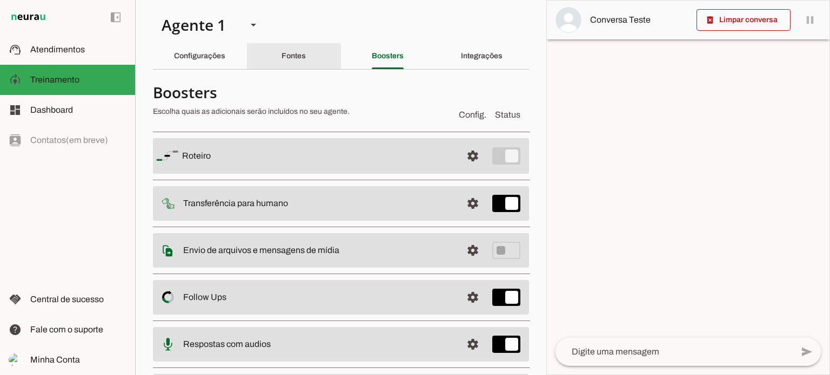
click at [295, 62] on div "Fontes" at bounding box center [293, 56] width 24 height 26
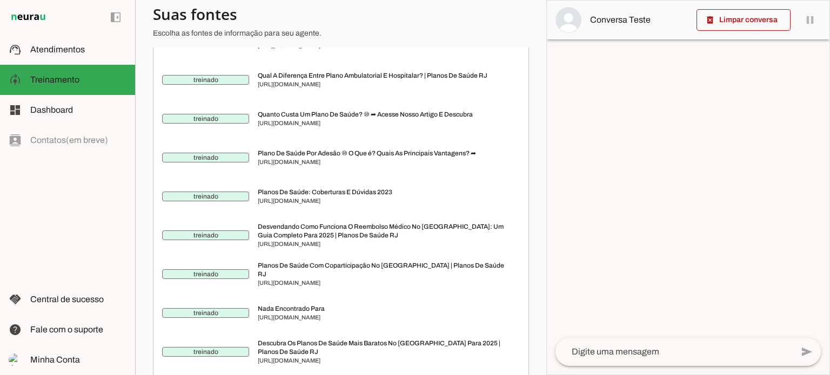
scroll to position [2755, 0]
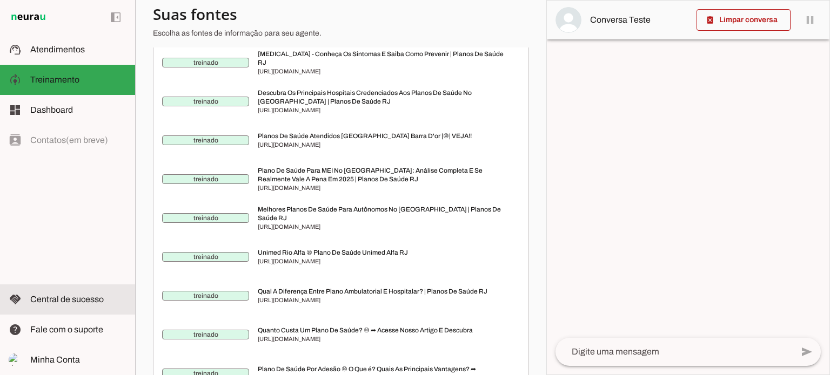
click at [92, 304] on span "Central de sucesso" at bounding box center [66, 299] width 73 height 9
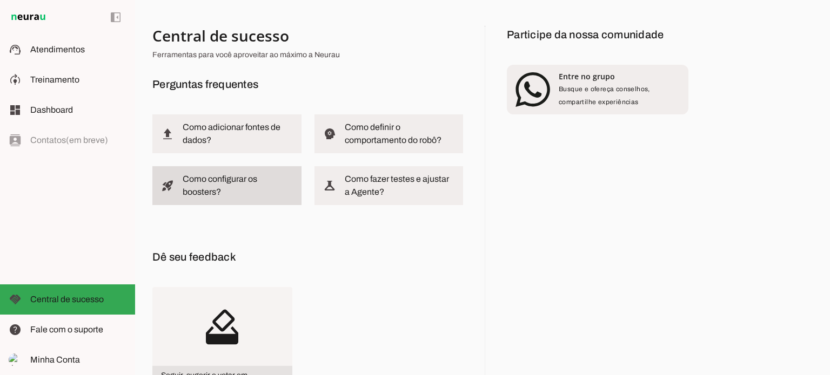
click at [240, 191] on slot at bounding box center [238, 186] width 110 height 26
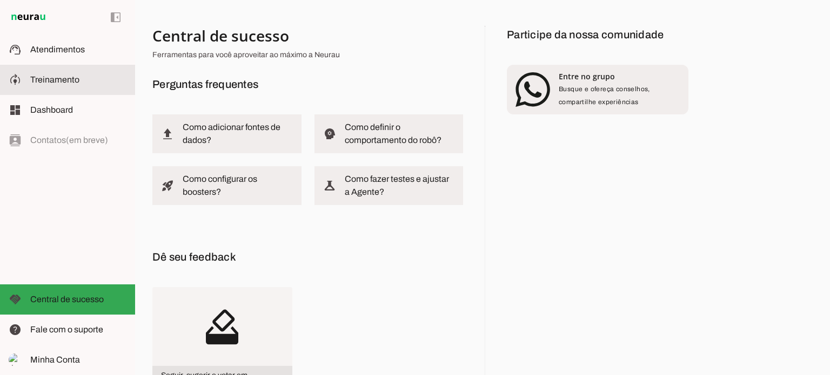
click at [65, 84] on span "Treinamento" at bounding box center [54, 79] width 49 height 9
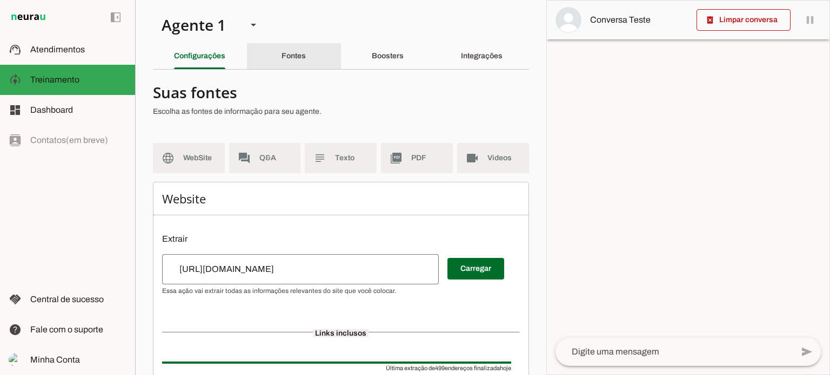
click at [281, 55] on div "Fontes" at bounding box center [293, 56] width 24 height 26
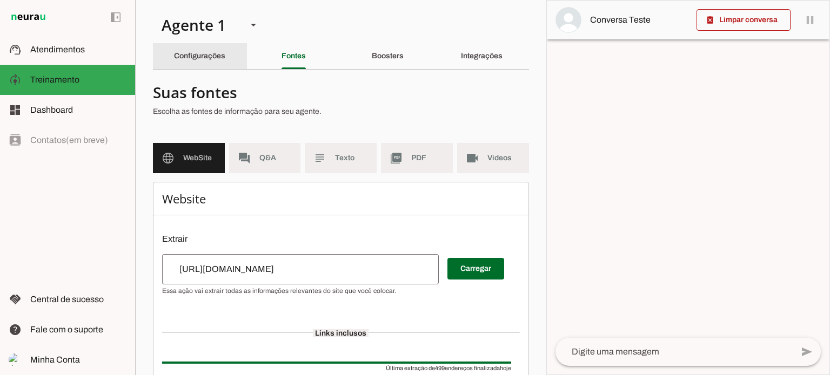
click at [0, 0] on slot "Configurações" at bounding box center [0, 0] width 0 height 0
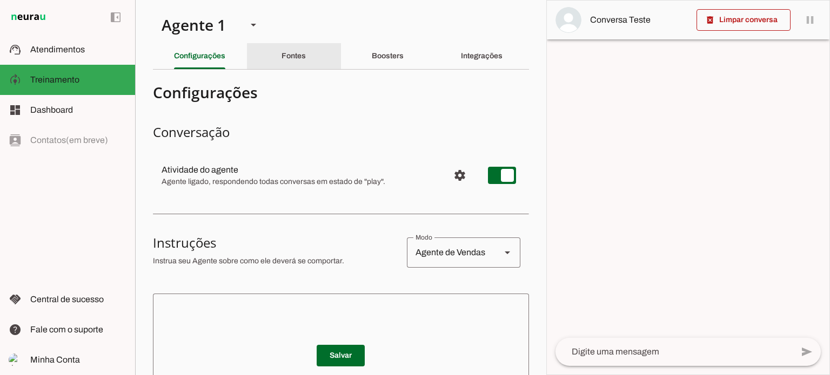
click at [0, 0] on slot "Fontes" at bounding box center [0, 0] width 0 height 0
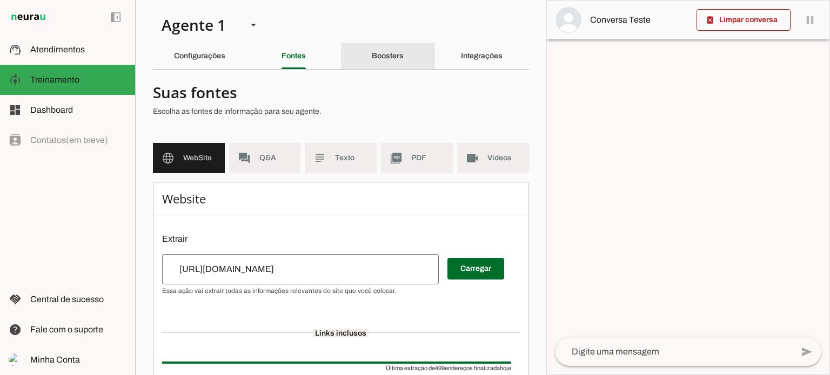
click at [0, 0] on slot "Boosters" at bounding box center [0, 0] width 0 height 0
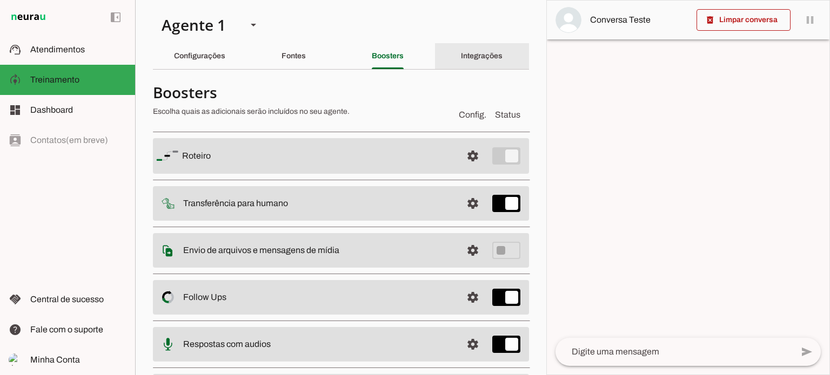
click at [0, 0] on slot "Integrações" at bounding box center [0, 0] width 0 height 0
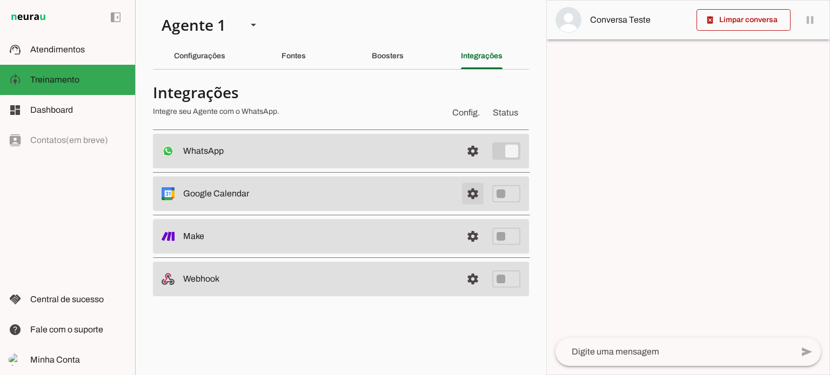
click at [473, 164] on span at bounding box center [473, 151] width 26 height 26
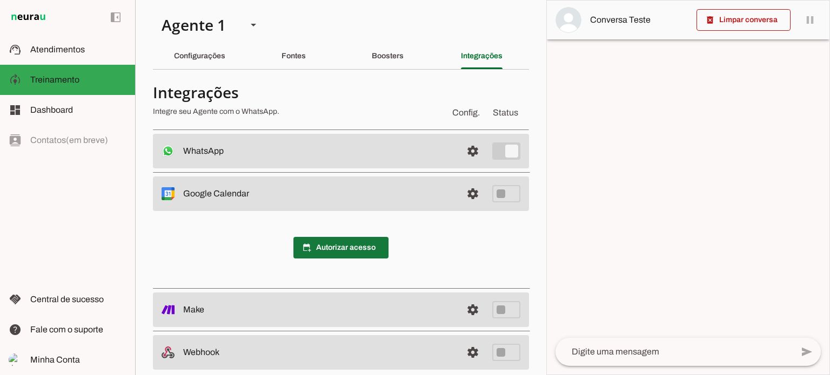
click at [353, 248] on span at bounding box center [340, 248] width 95 height 26
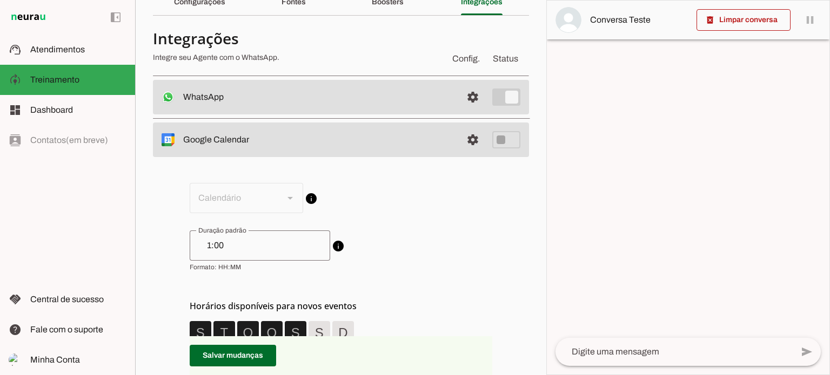
scroll to position [108, 0]
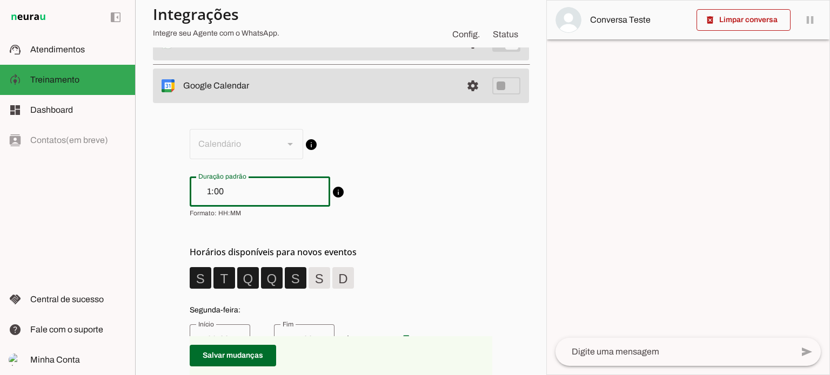
click at [233, 193] on input "1:00" at bounding box center [259, 191] width 123 height 13
click at [233, 194] on input "1:00" at bounding box center [259, 191] width 123 height 13
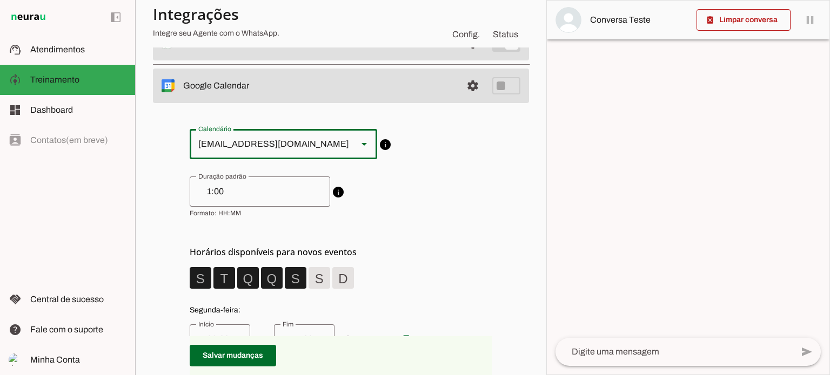
click at [358, 141] on slot at bounding box center [364, 144] width 13 height 13
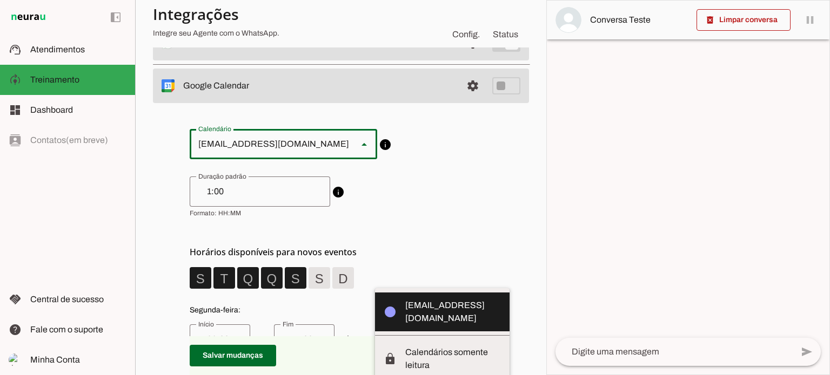
click at [358, 141] on slot at bounding box center [364, 144] width 13 height 13
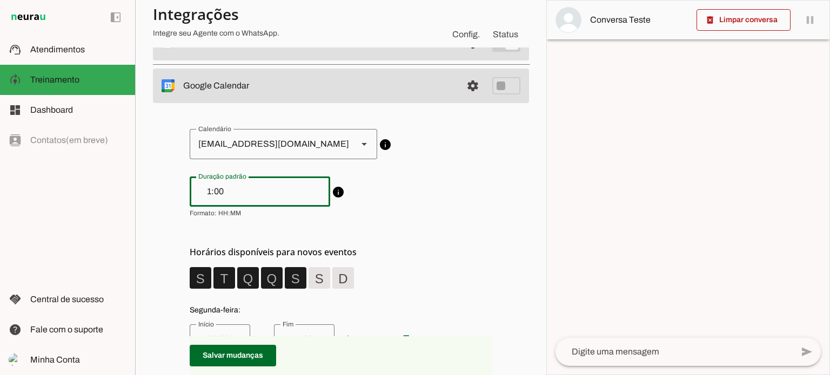
click at [220, 189] on input "1:00" at bounding box center [259, 191] width 123 height 13
click at [221, 191] on input "1:00" at bounding box center [259, 191] width 123 height 13
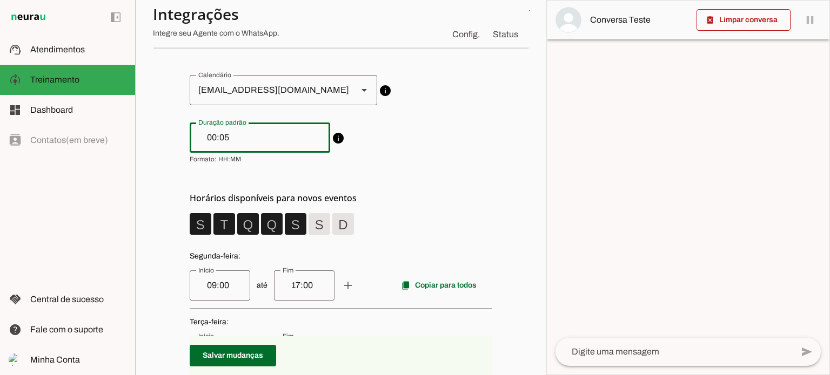
type input "00:05"
type md-outlined-text-field "00:05"
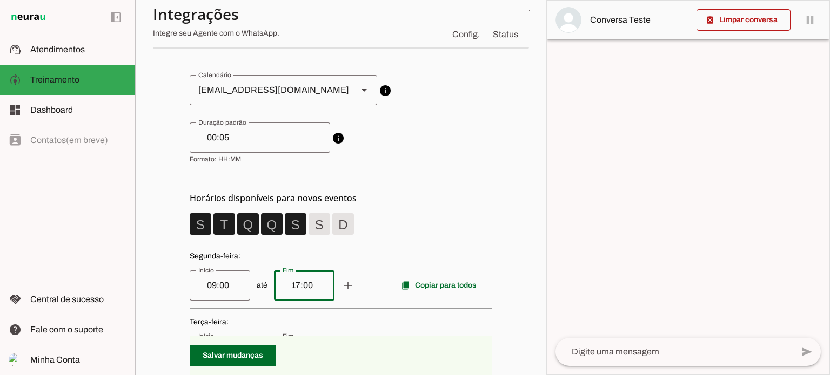
drag, startPoint x: 306, startPoint y: 282, endPoint x: 275, endPoint y: 286, distance: 30.4
click at [275, 286] on div "17:00" at bounding box center [304, 286] width 60 height 30
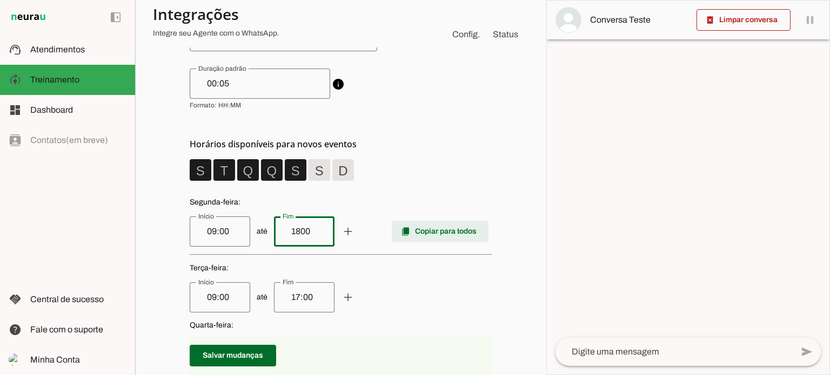
type input "1800"
type md-outlined-text-field "1800"
click at [438, 231] on span "até add remove content_copy Copiar para todos" at bounding box center [341, 232] width 302 height 30
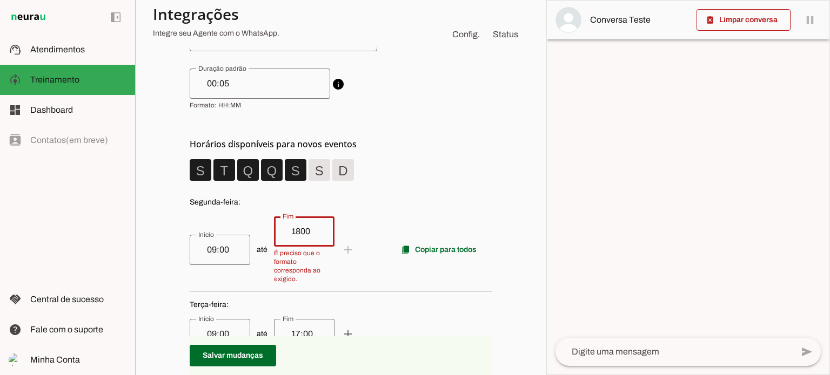
click at [287, 235] on input "1800" at bounding box center [303, 231] width 43 height 13
type input "18:00"
type md-outlined-text-field "18:00"
click at [417, 247] on span at bounding box center [440, 250] width 97 height 26
type input "18:00"
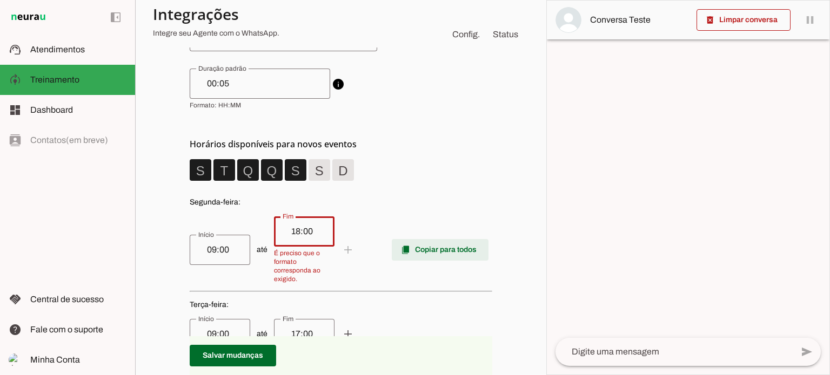
type input "18:00"
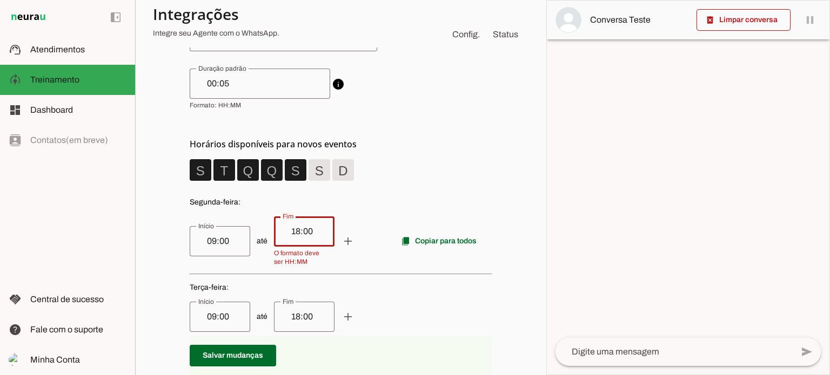
click at [298, 259] on span "O formato deve ser HH:MM" at bounding box center [300, 257] width 52 height 17
click at [358, 261] on span "até add remove content_copy Copiar para todos" at bounding box center [341, 242] width 302 height 50
click at [305, 233] on input "18:00" at bounding box center [303, 231] width 43 height 13
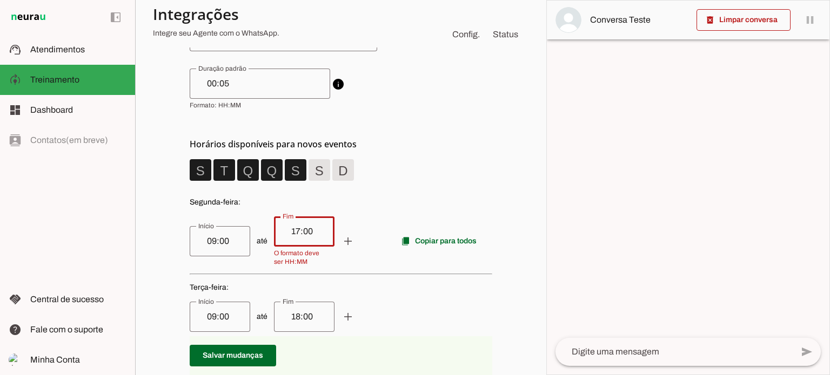
click at [302, 234] on input "17:00" at bounding box center [303, 231] width 43 height 13
click at [283, 233] on input "17:00" at bounding box center [303, 231] width 43 height 13
click at [290, 232] on input "17:00" at bounding box center [303, 231] width 43 height 13
click at [286, 233] on input "17:00" at bounding box center [303, 231] width 43 height 13
type input "18:00"
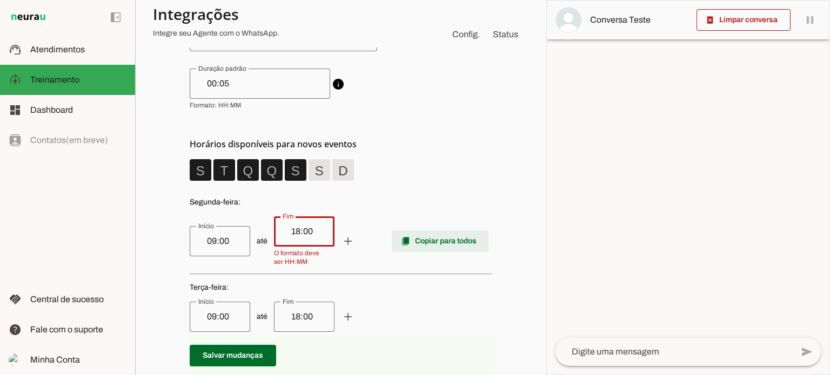
click at [424, 246] on span at bounding box center [440, 241] width 97 height 26
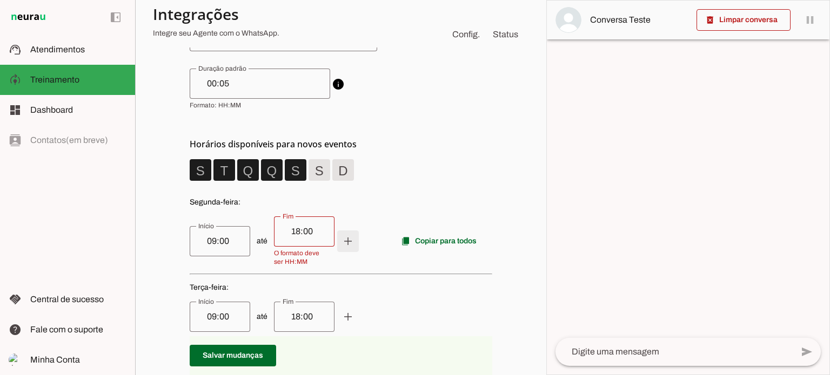
click at [313, 231] on input "18:00" at bounding box center [303, 231] width 43 height 13
click at [310, 233] on input "18:00" at bounding box center [303, 231] width 43 height 13
click at [309, 232] on input "18:00" at bounding box center [303, 231] width 43 height 13
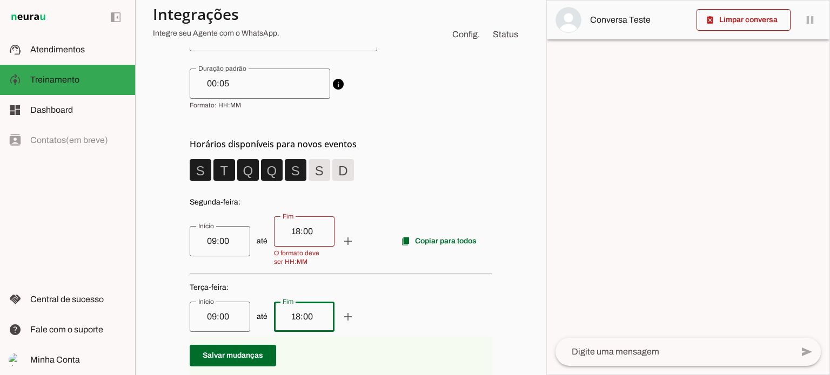
click at [289, 315] on input "18:00" at bounding box center [303, 317] width 43 height 13
click at [298, 232] on input "18:00" at bounding box center [303, 231] width 43 height 13
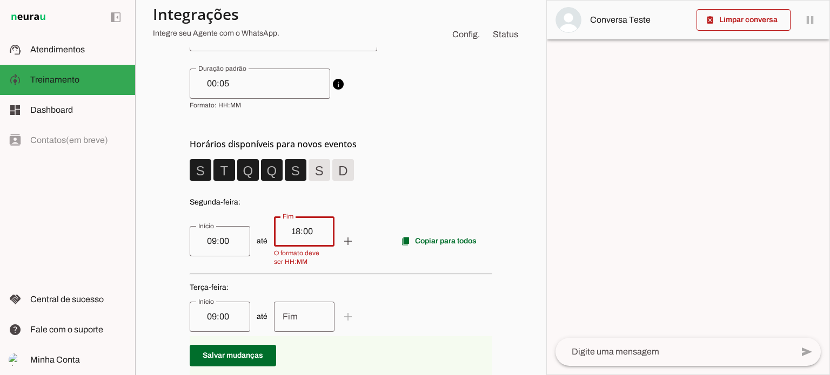
click at [298, 232] on input "18:00" at bounding box center [303, 231] width 43 height 13
click at [348, 246] on span at bounding box center [348, 241] width 26 height 26
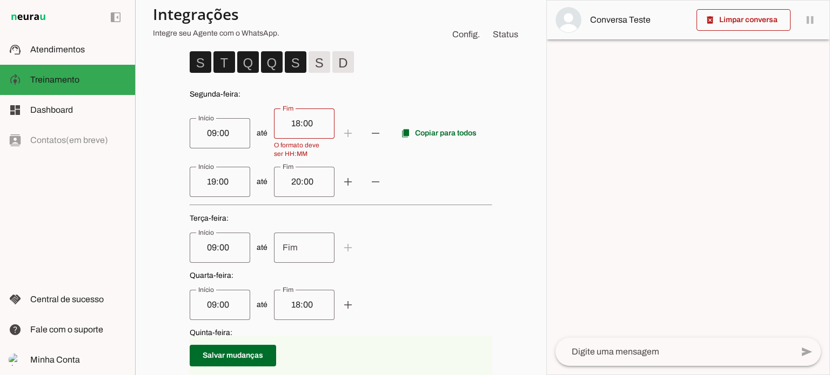
scroll to position [270, 0]
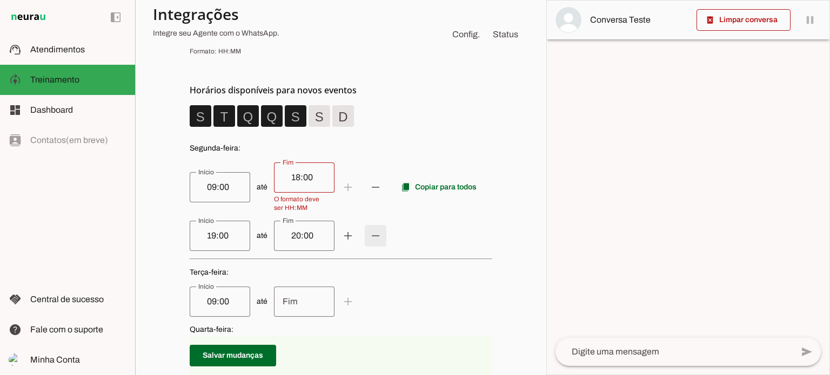
click at [361, 200] on span at bounding box center [348, 187] width 26 height 26
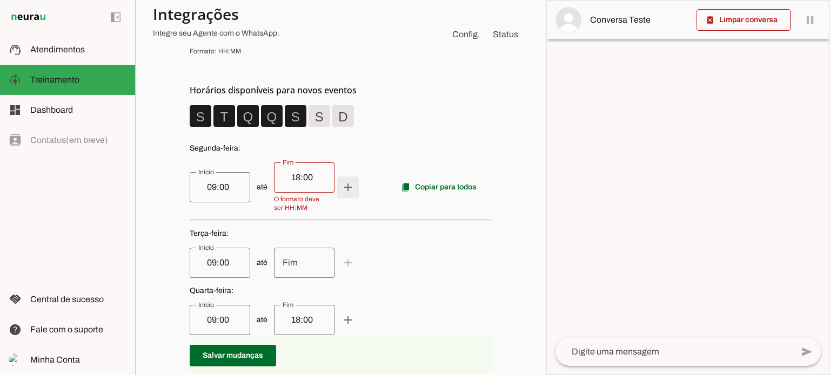
click at [345, 190] on span at bounding box center [348, 187] width 26 height 26
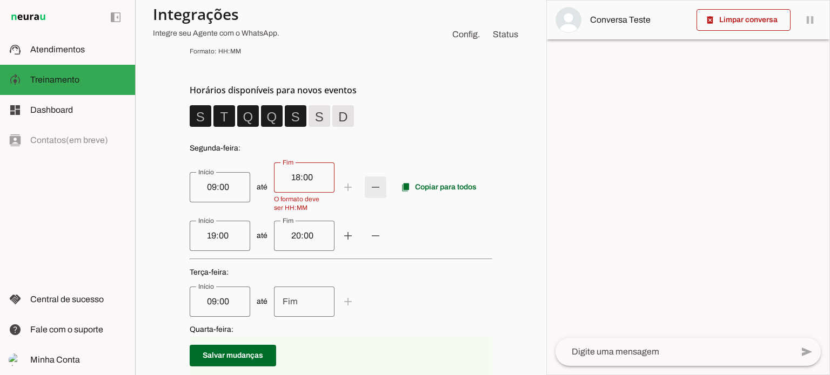
click at [361, 188] on span at bounding box center [348, 187] width 26 height 26
type input "19:00"
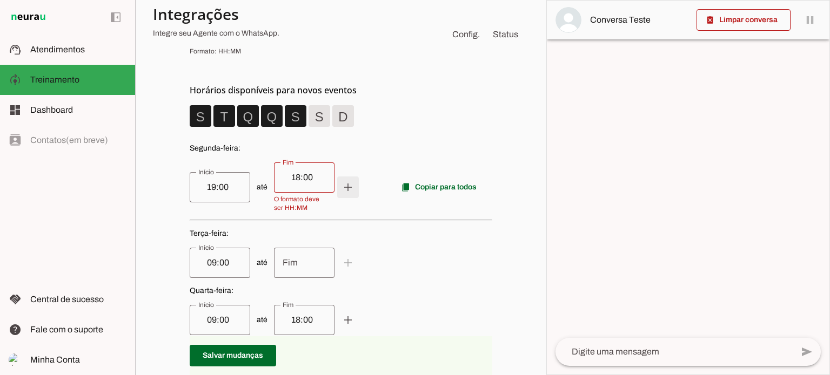
click at [348, 190] on span at bounding box center [348, 187] width 26 height 26
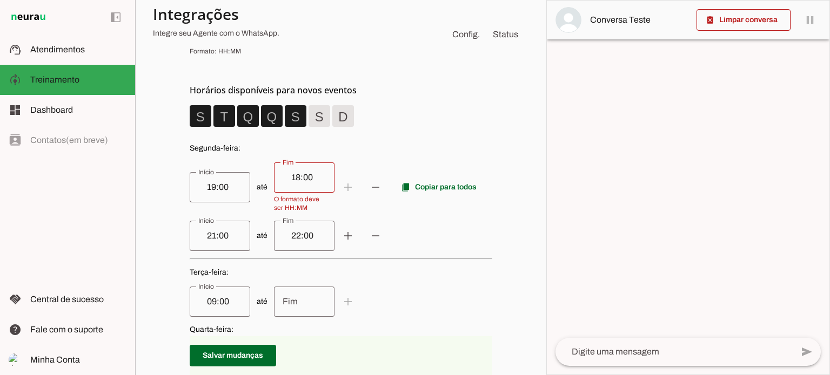
click at [305, 232] on input "22:00" at bounding box center [303, 236] width 43 height 13
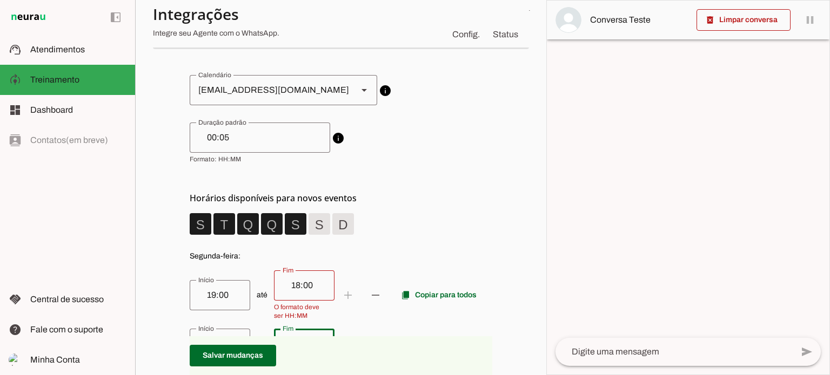
scroll to position [0, 0]
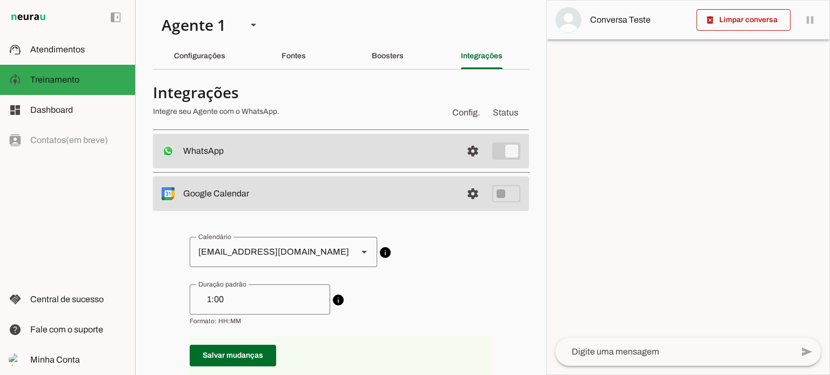
drag, startPoint x: 225, startPoint y: 298, endPoint x: 216, endPoint y: 298, distance: 8.7
click at [220, 298] on input "1:00" at bounding box center [259, 299] width 123 height 13
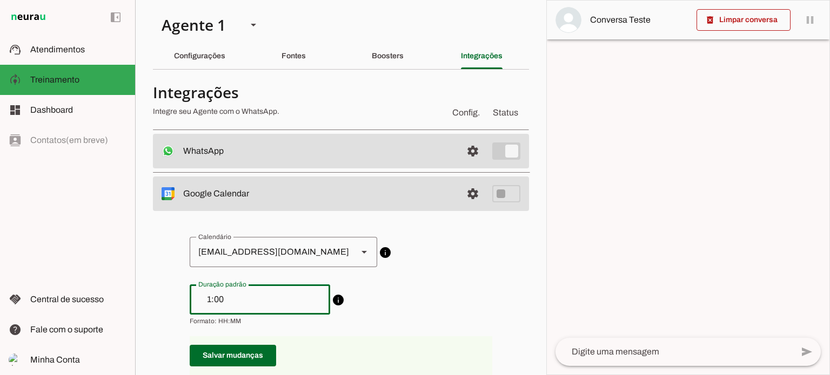
click at [214, 298] on input "1:00" at bounding box center [259, 299] width 123 height 13
click at [214, 297] on input "1:00" at bounding box center [259, 299] width 123 height 13
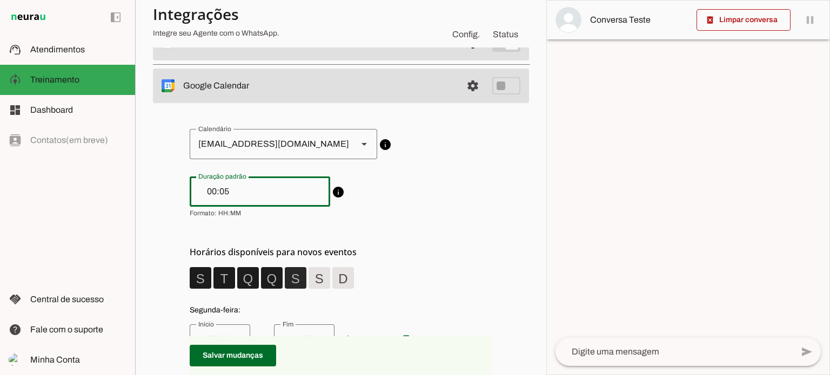
scroll to position [216, 0]
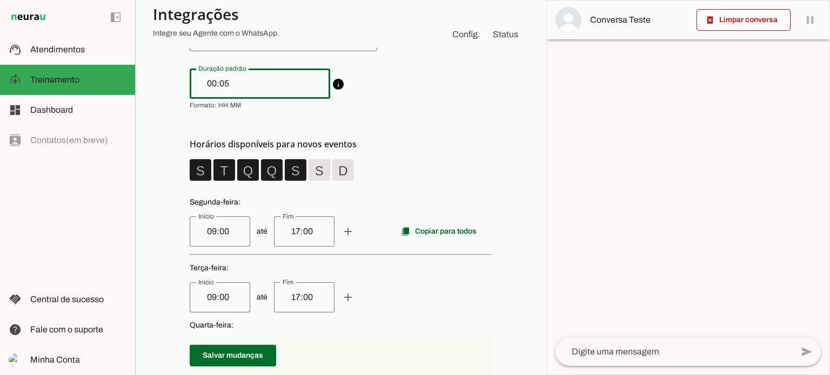
type input "00:05"
type md-outlined-text-field "00:05"
click at [308, 233] on input "17:00" at bounding box center [303, 231] width 43 height 13
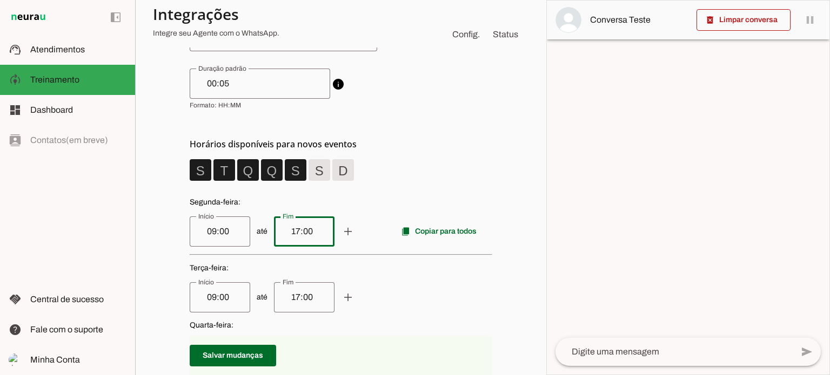
click at [308, 233] on input "17:00" at bounding box center [303, 231] width 43 height 13
click at [287, 231] on input "17:00" at bounding box center [303, 231] width 43 height 13
type input "18:00"
type md-outlined-text-field "18:00"
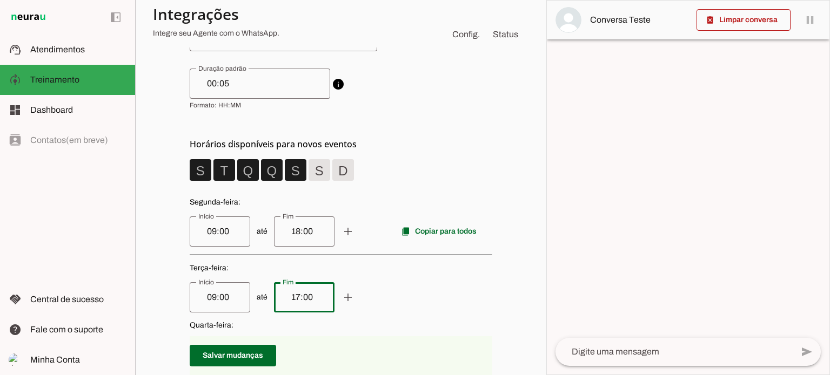
click at [288, 297] on input "17:00" at bounding box center [303, 297] width 43 height 13
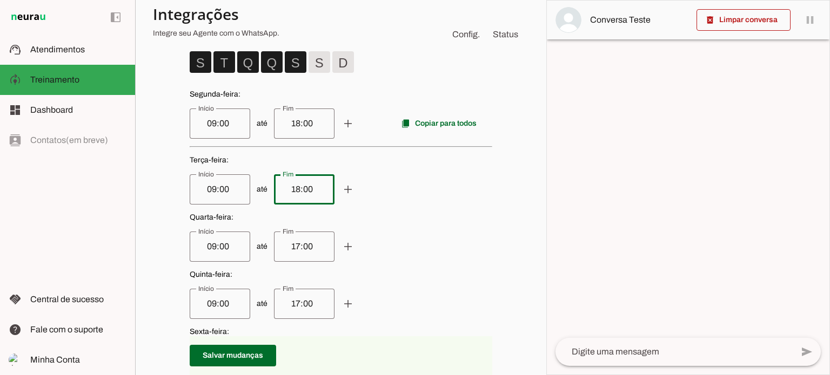
type input "18:00"
type md-outlined-text-field "18:00"
click at [285, 244] on input "17:00" at bounding box center [303, 246] width 43 height 13
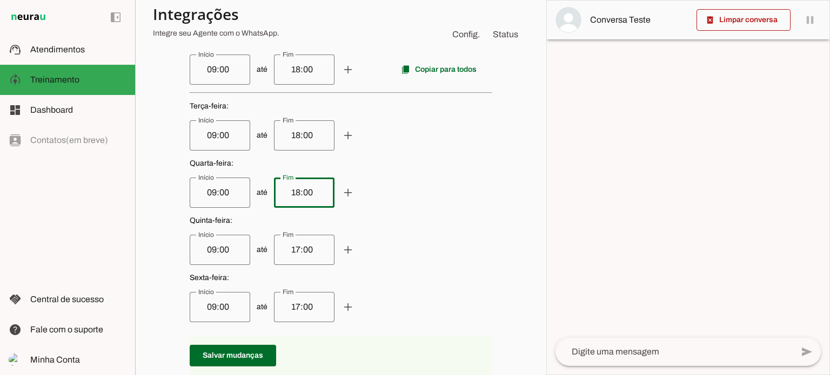
type input "18:00"
type md-outlined-text-field "18:00"
click at [287, 251] on input "17:00" at bounding box center [303, 250] width 43 height 13
type input "18:00"
type md-outlined-text-field "18:00"
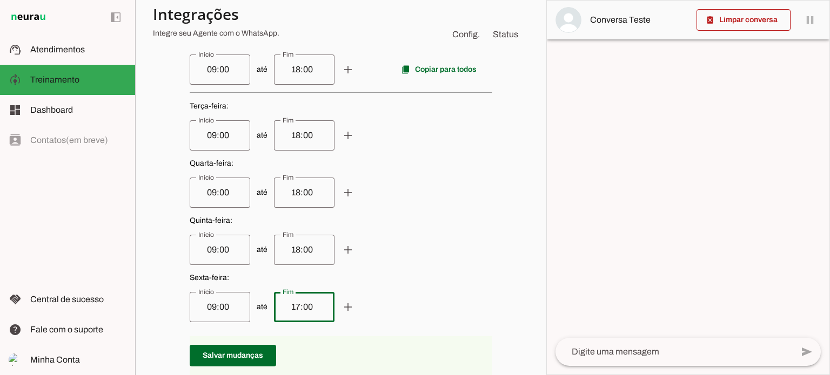
click at [287, 308] on input "17:00" at bounding box center [303, 307] width 43 height 13
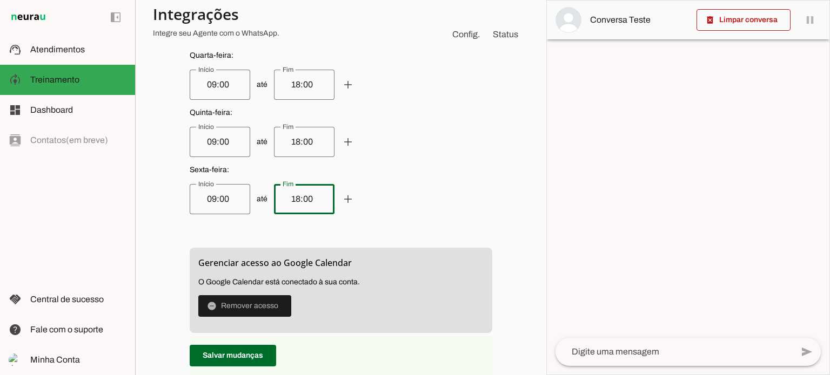
type input "18:00"
type md-outlined-text-field "18:00"
click at [264, 356] on span at bounding box center [233, 356] width 86 height 26
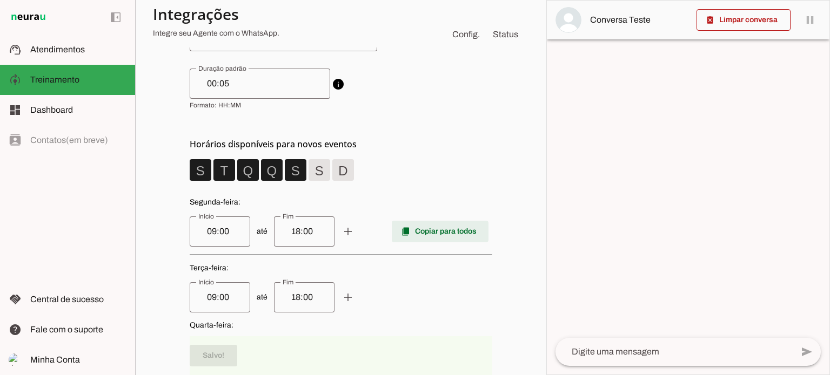
scroll to position [54, 0]
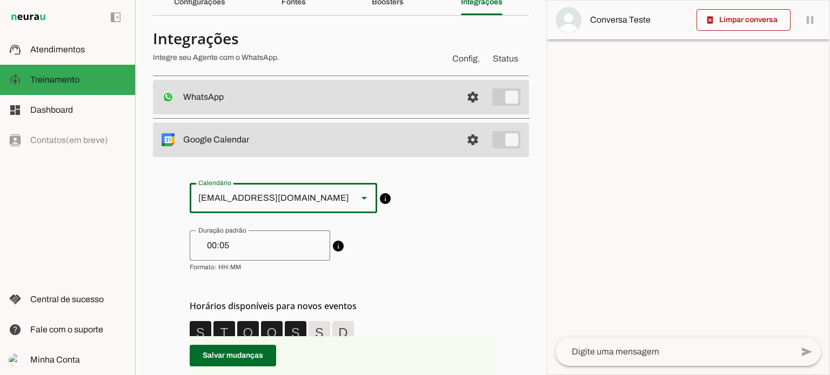
click at [358, 196] on slot at bounding box center [364, 198] width 13 height 13
click at [361, 199] on polygon at bounding box center [363, 198] width 5 height 3
click at [430, 248] on span "info Duração padrão de eventos Ao criar novos eventos o Agente utilizará esta d…" at bounding box center [341, 251] width 302 height 41
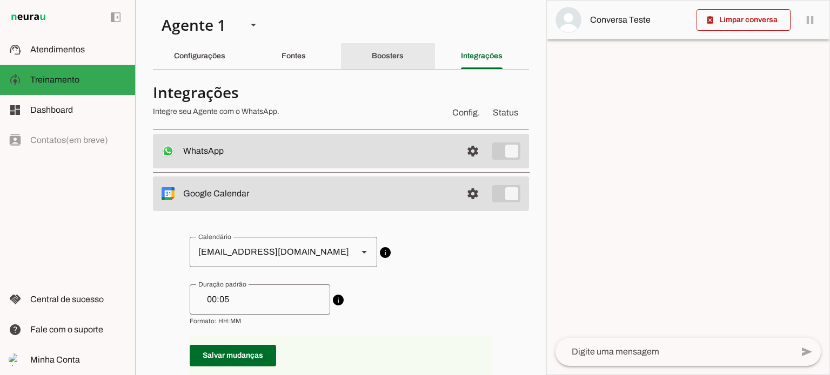
click at [391, 65] on div "Boosters" at bounding box center [388, 56] width 32 height 26
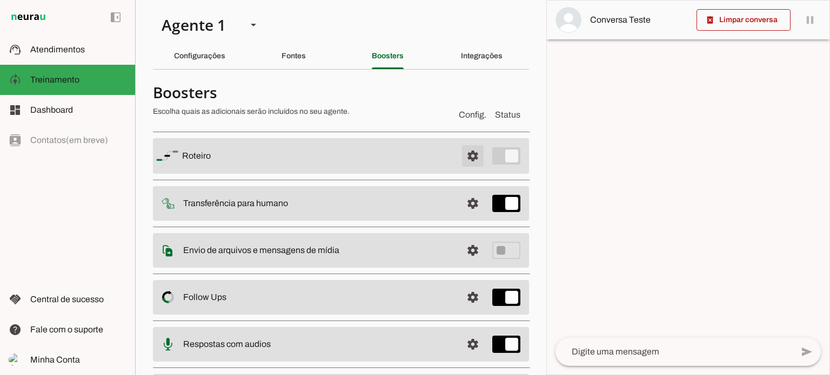
click at [462, 159] on span at bounding box center [473, 156] width 26 height 26
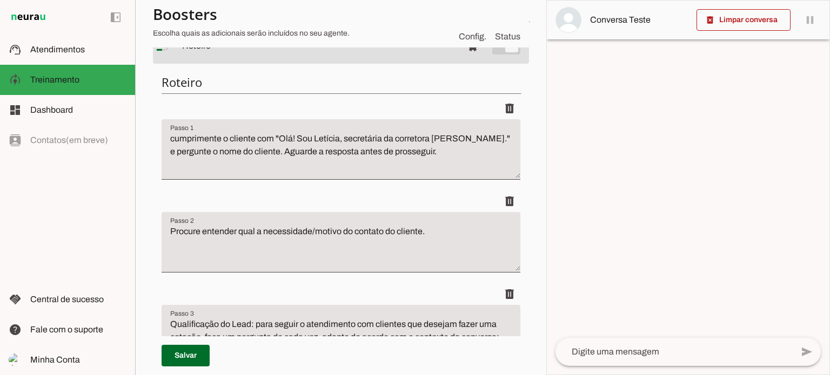
scroll to position [162, 0]
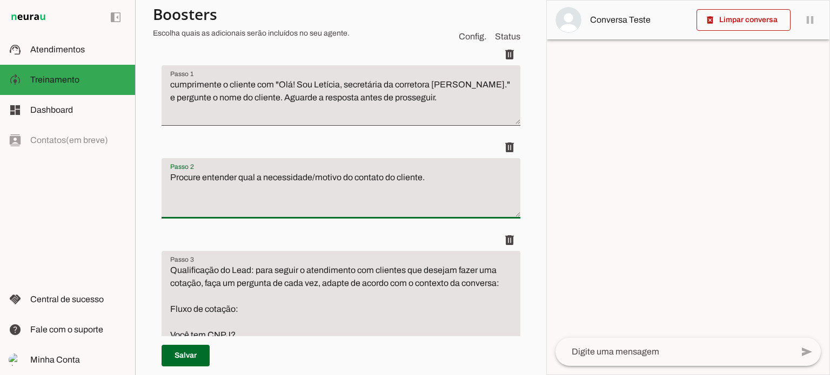
drag, startPoint x: 313, startPoint y: 177, endPoint x: 421, endPoint y: 177, distance: 108.0
click at [421, 177] on textarea "Procure entender qual a necessidade/motivo do contato do cliente." at bounding box center [341, 192] width 359 height 43
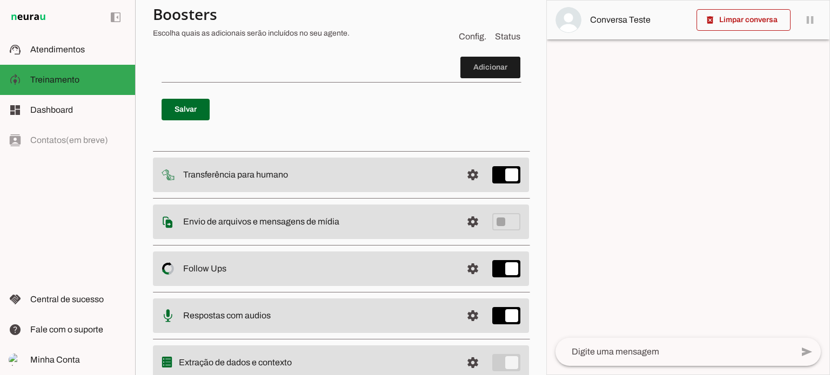
scroll to position [580, 0]
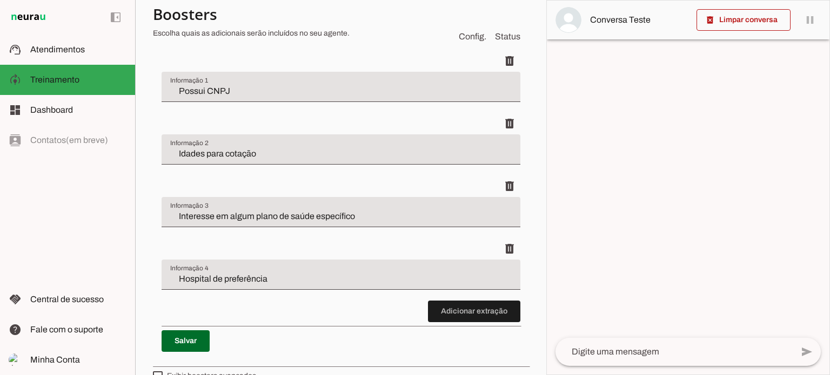
scroll to position [411, 0]
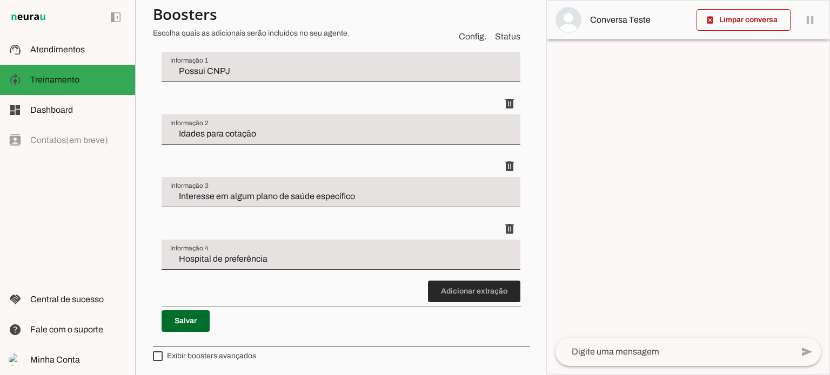
click at [454, 288] on span at bounding box center [474, 292] width 92 height 26
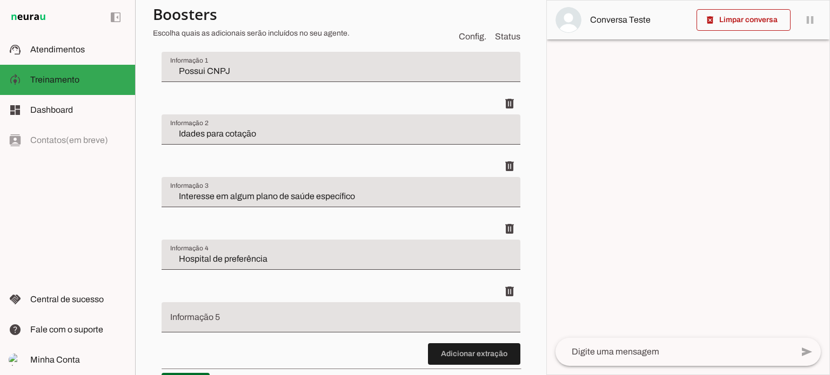
click at [285, 315] on input "Informação 5" at bounding box center [340, 321] width 341 height 13
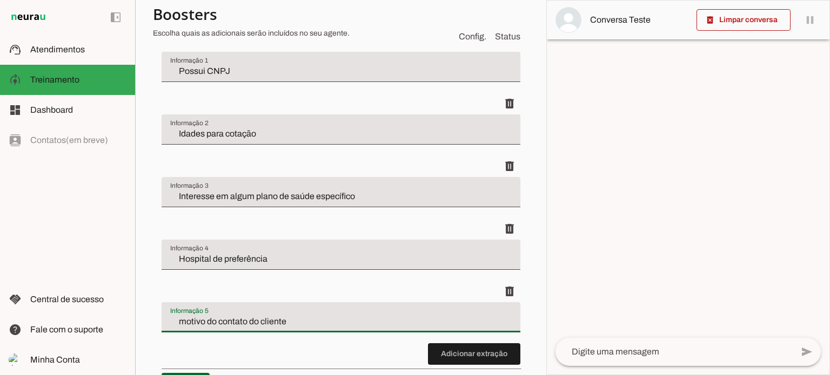
click at [282, 343] on discrete-list-input "Adicionar extração" at bounding box center [341, 197] width 359 height 335
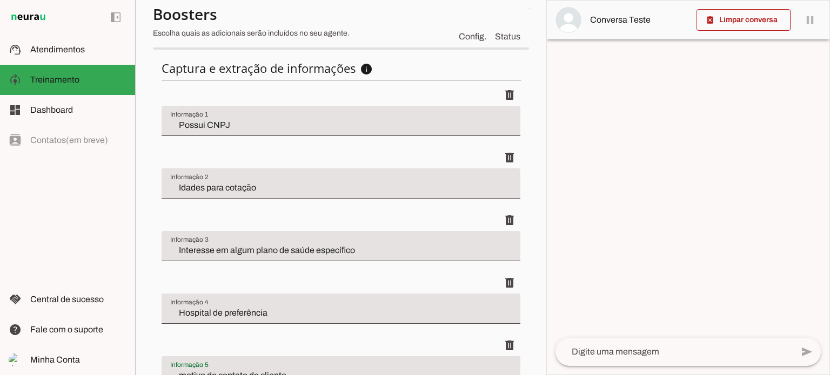
scroll to position [465, 0]
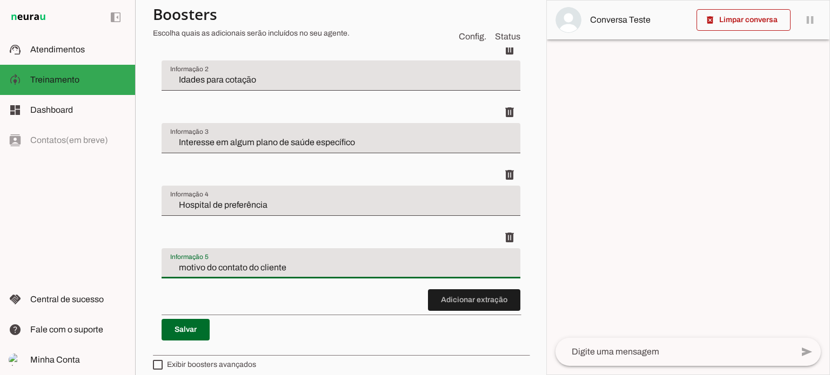
drag, startPoint x: 174, startPoint y: 265, endPoint x: 181, endPoint y: 265, distance: 7.0
click at [175, 265] on input "motivo do contato do cliente" at bounding box center [340, 267] width 341 height 13
click at [213, 267] on input "Motivo do contato do cliente" at bounding box center [340, 267] width 341 height 13
type input "Motivo do contato do cliente"
type md-filled-text-field "Motivo do contato do cliente"
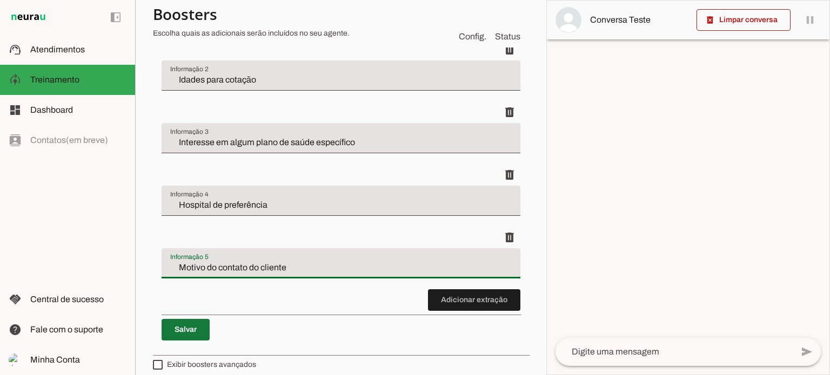
click at [183, 328] on span at bounding box center [186, 330] width 48 height 26
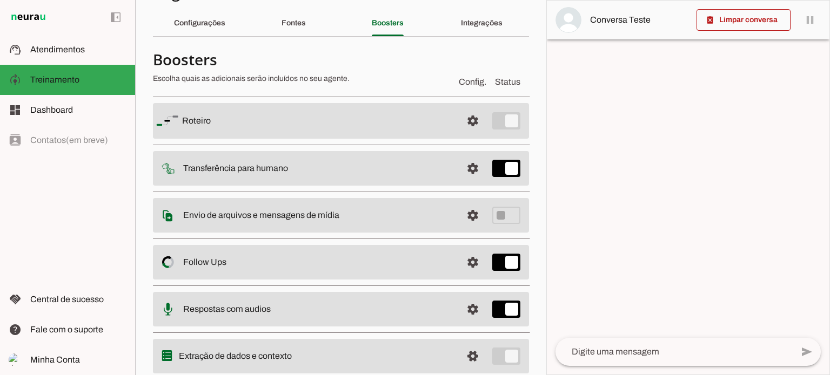
scroll to position [0, 0]
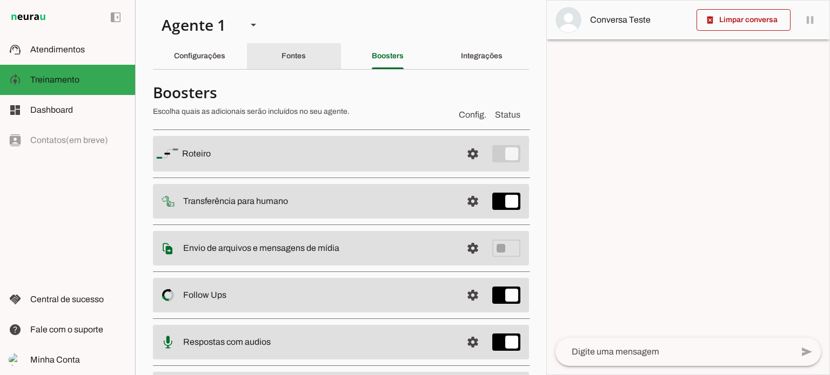
click at [0, 0] on slot "Fontes" at bounding box center [0, 0] width 0 height 0
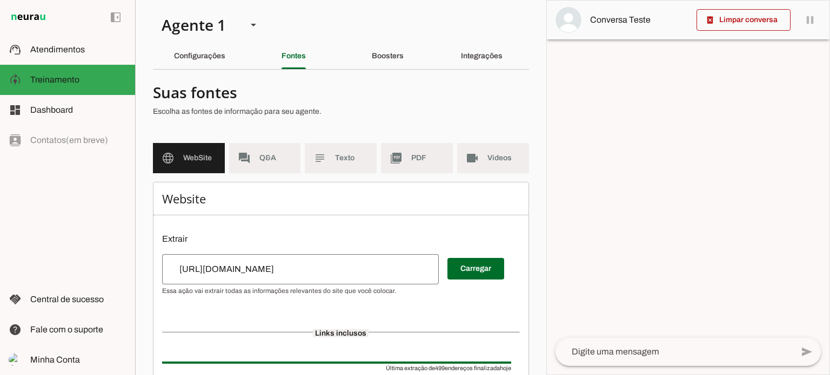
click at [279, 267] on input "[URL][DOMAIN_NAME]" at bounding box center [300, 269] width 259 height 13
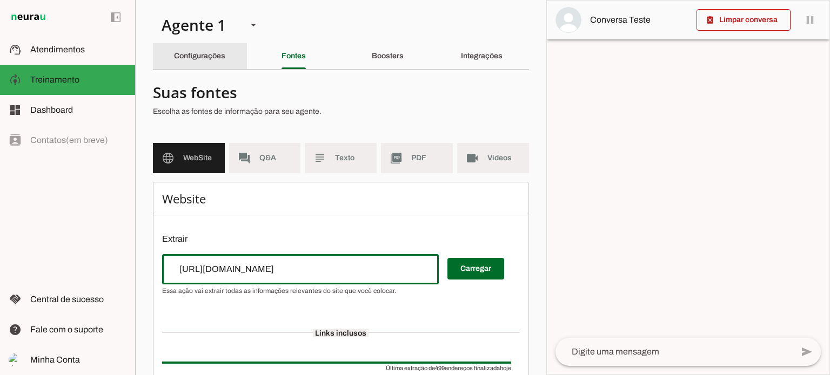
type input "https://riosaude.com"
type md-outlined-text-field "https://riosaude.com"
click at [0, 0] on slot "Configurações" at bounding box center [0, 0] width 0 height 0
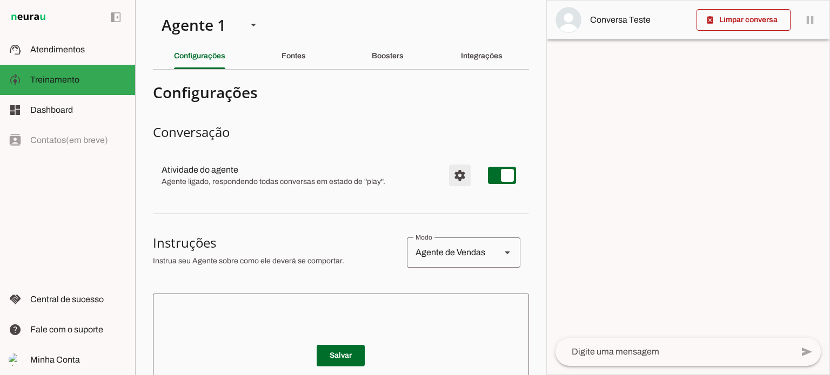
click at [452, 177] on span "Configurações avançadas" at bounding box center [460, 176] width 26 height 26
